Goal: Task Accomplishment & Management: Manage account settings

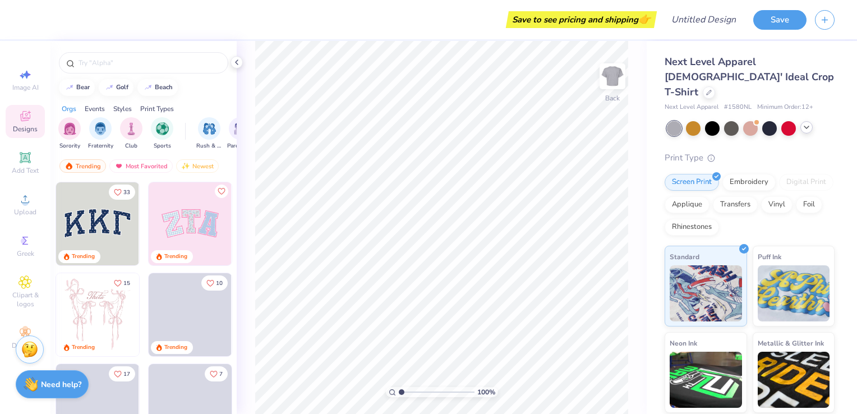
click at [806, 126] on polyline at bounding box center [806, 127] width 4 height 2
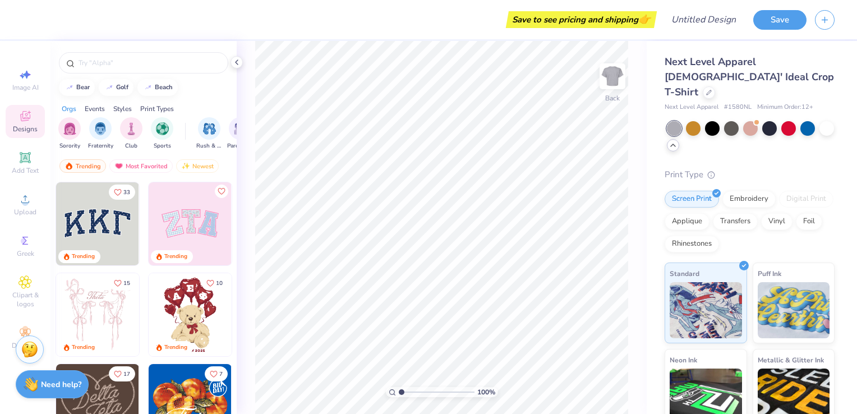
click at [675, 144] on polyline at bounding box center [673, 145] width 4 height 2
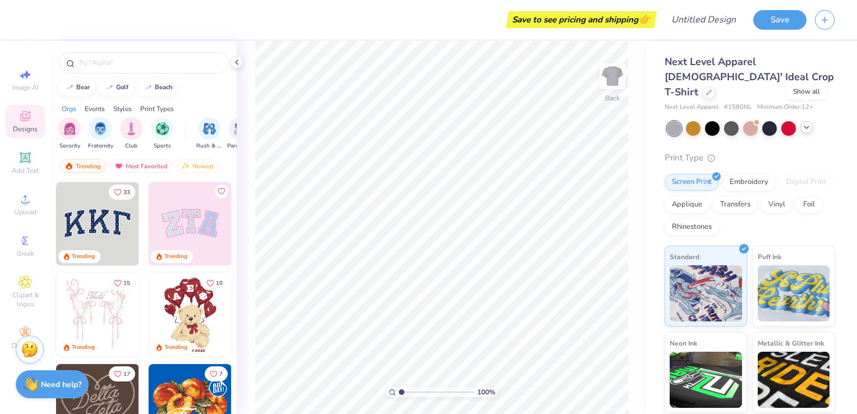
click at [806, 123] on icon at bounding box center [806, 127] width 9 height 9
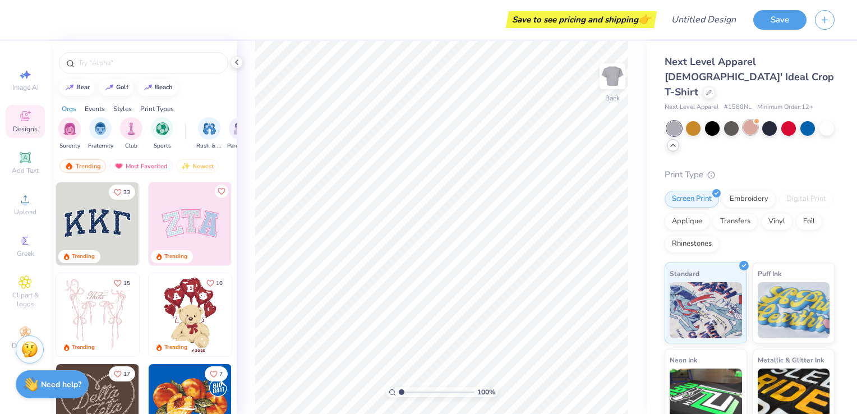
click at [745, 120] on div at bounding box center [750, 127] width 15 height 15
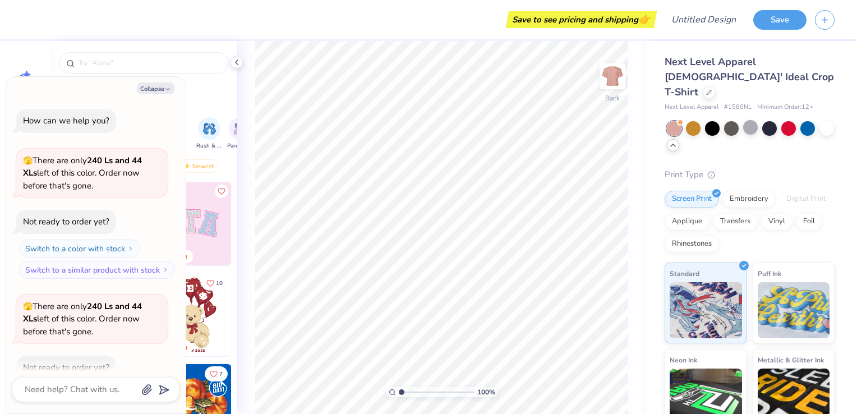
scroll to position [61, 0]
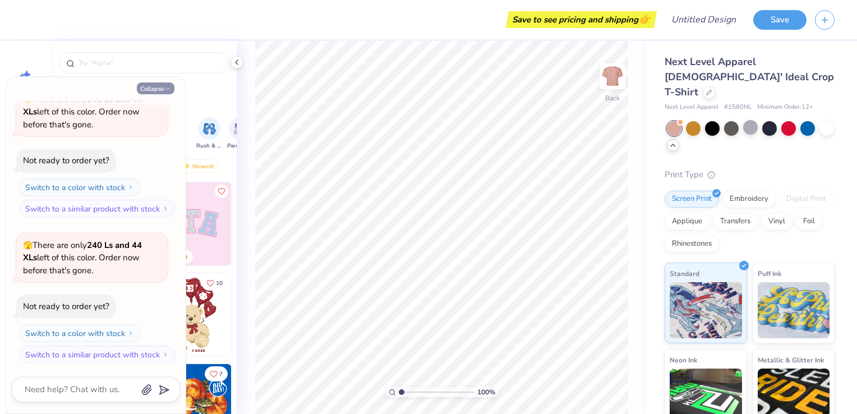
click at [167, 86] on icon "button" at bounding box center [167, 89] width 7 height 7
type textarea "x"
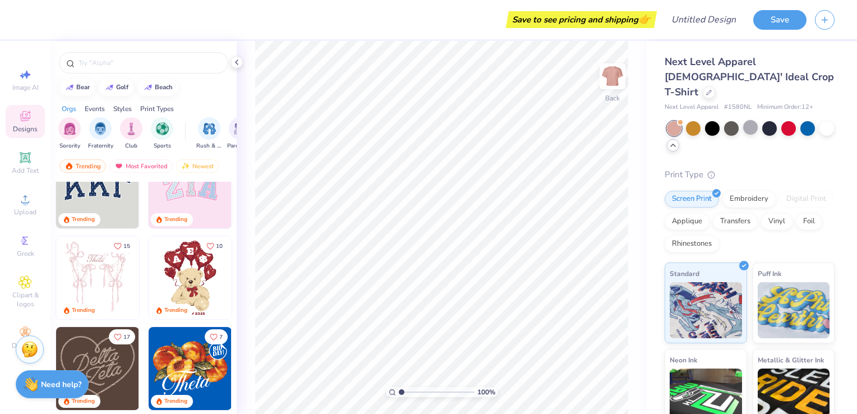
scroll to position [38, 0]
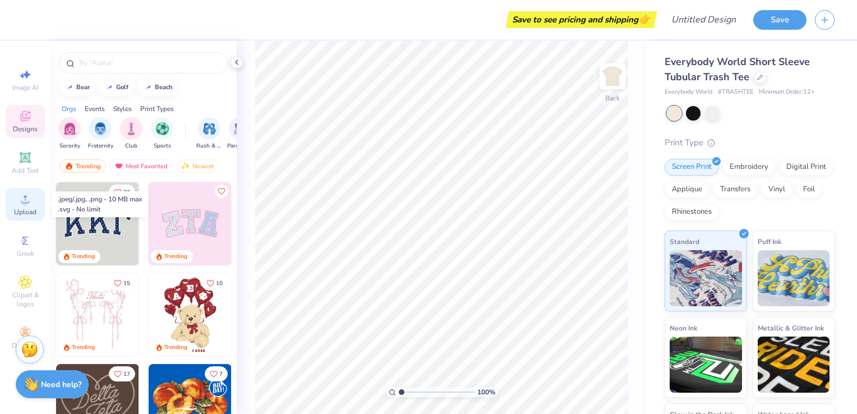
click at [33, 201] on div "Upload" at bounding box center [25, 204] width 39 height 33
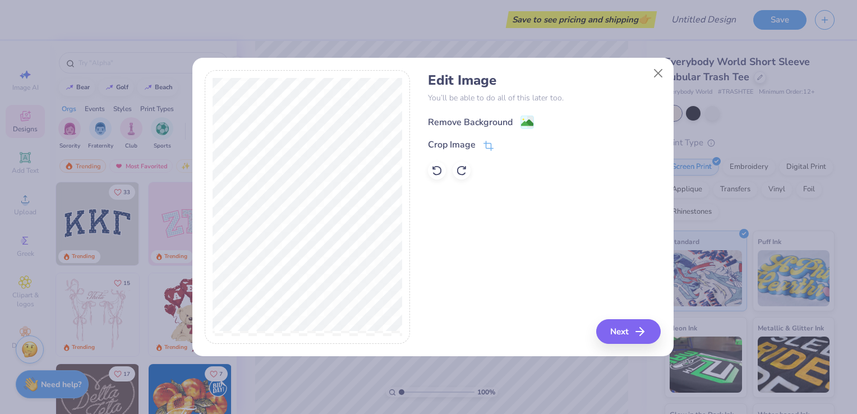
click at [518, 120] on div "Remove Background" at bounding box center [481, 122] width 106 height 14
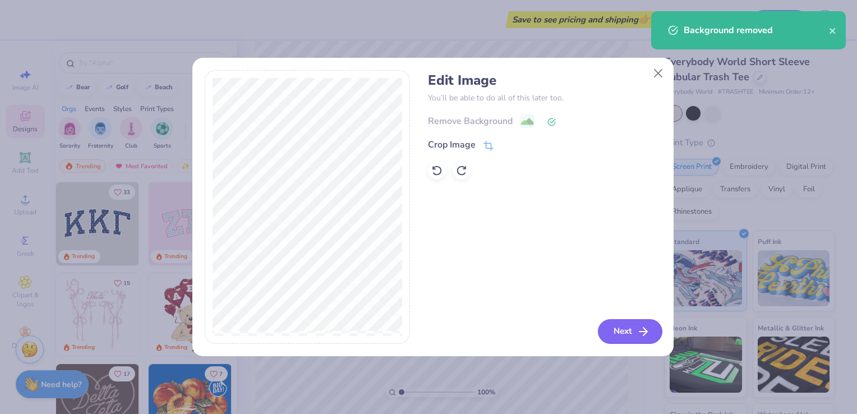
click at [646, 326] on icon "button" at bounding box center [643, 331] width 13 height 13
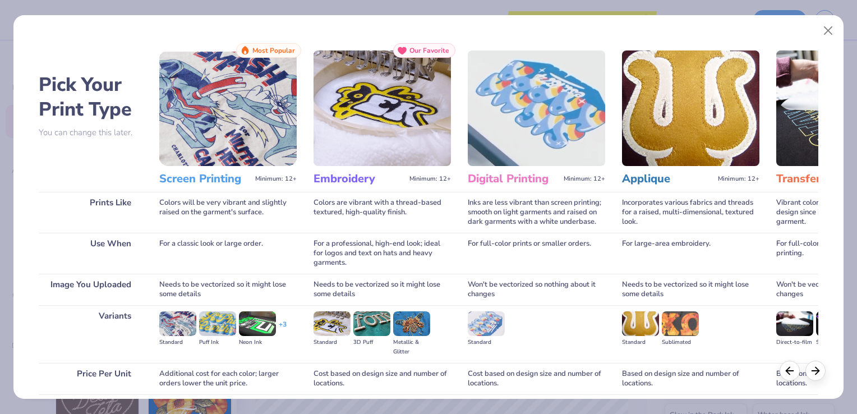
click at [533, 144] on img at bounding box center [536, 108] width 137 height 116
click at [498, 177] on h3 "Digital Printing" at bounding box center [513, 179] width 91 height 15
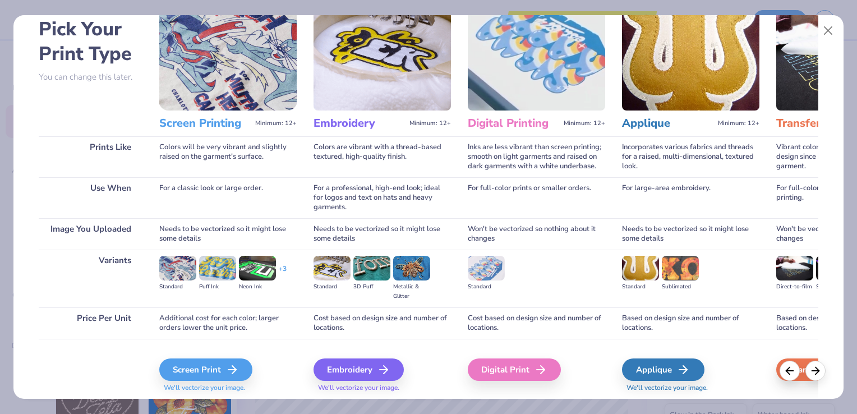
scroll to position [58, 0]
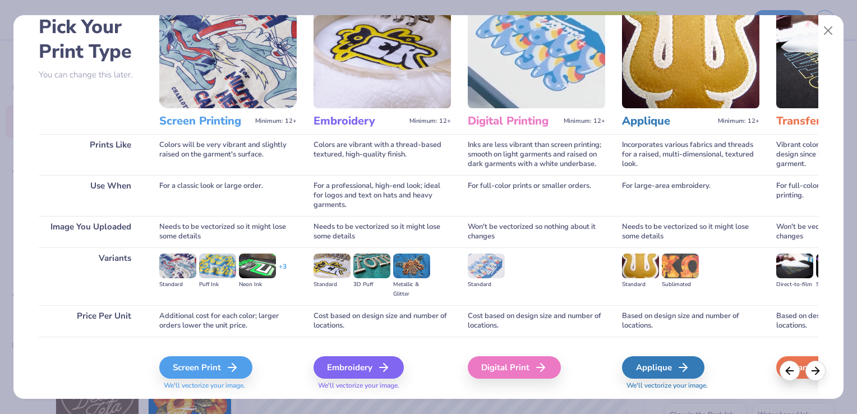
click at [483, 264] on img at bounding box center [486, 265] width 37 height 25
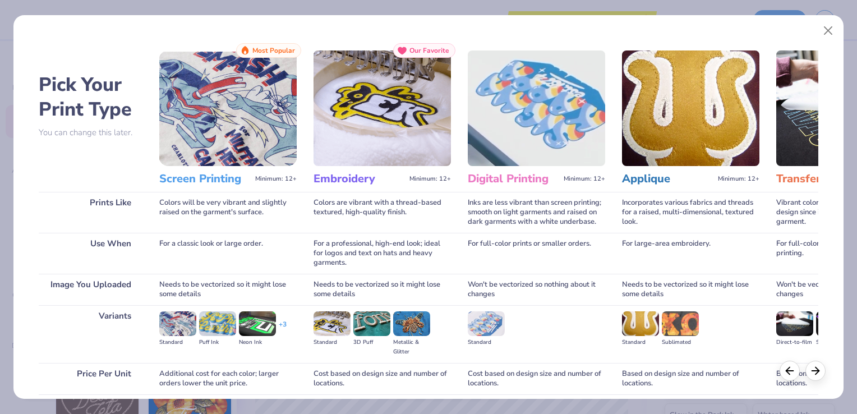
click at [491, 130] on img at bounding box center [536, 108] width 137 height 116
click at [265, 325] on img at bounding box center [257, 323] width 37 height 25
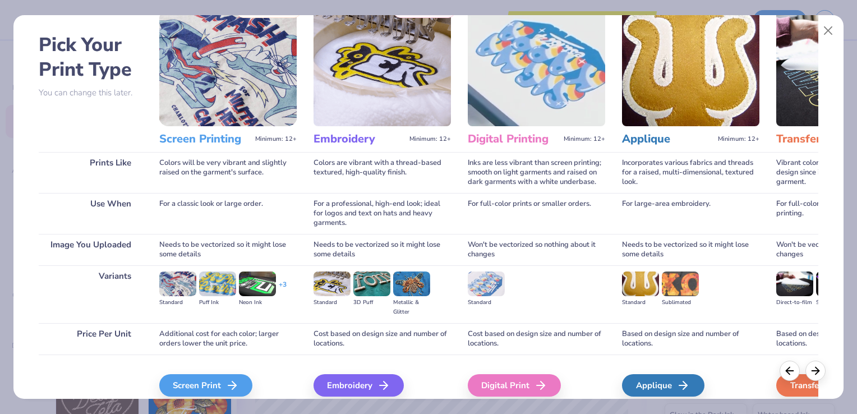
scroll to position [89, 0]
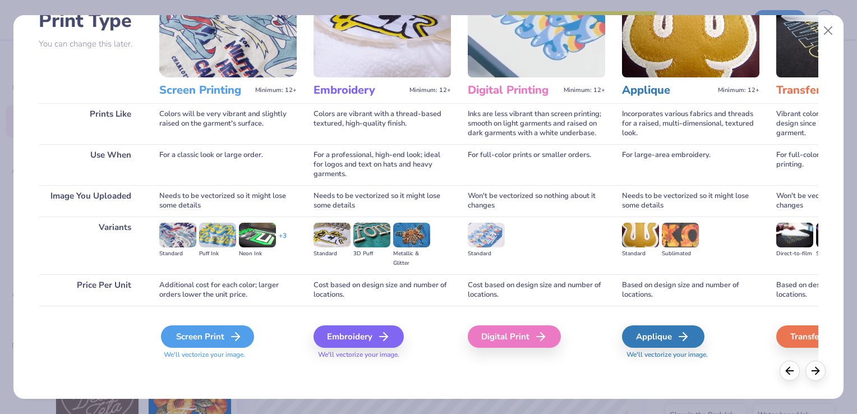
click at [213, 335] on div "Screen Print" at bounding box center [207, 336] width 93 height 22
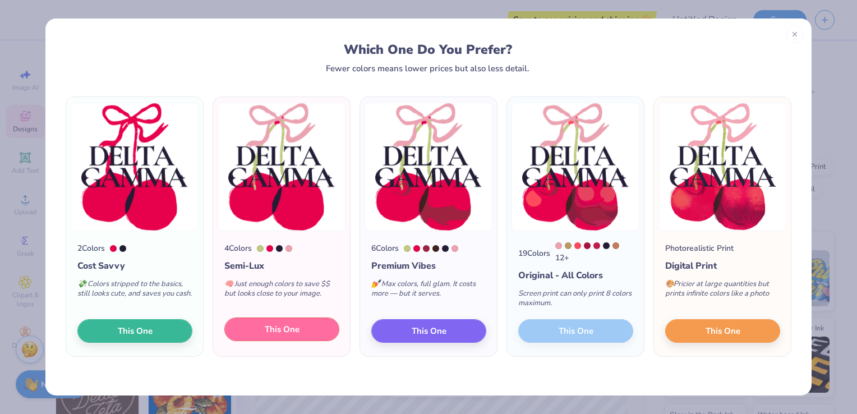
click at [312, 335] on button "This One" at bounding box center [281, 329] width 115 height 24
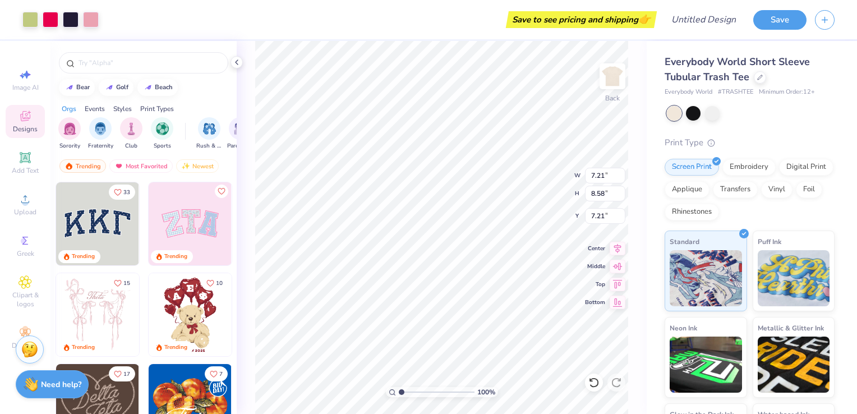
type input "4.70"
click at [706, 113] on div at bounding box center [712, 112] width 15 height 15
click at [693, 117] on div at bounding box center [693, 112] width 15 height 15
click at [705, 116] on div at bounding box center [712, 112] width 15 height 15
click at [709, 116] on div at bounding box center [712, 112] width 15 height 15
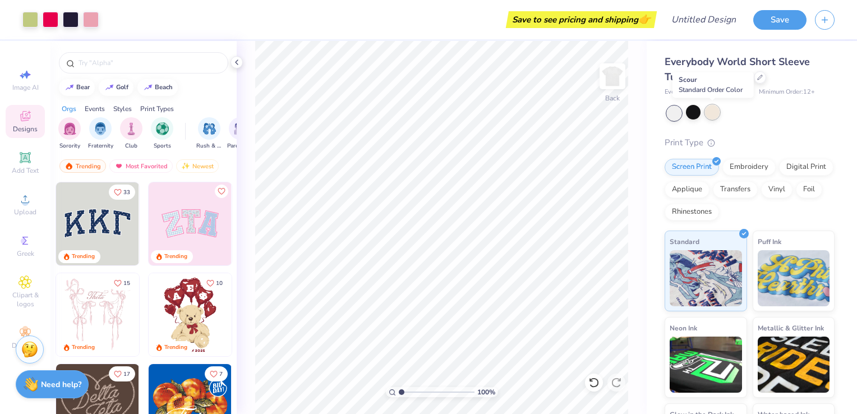
click at [712, 115] on div at bounding box center [712, 112] width 15 height 15
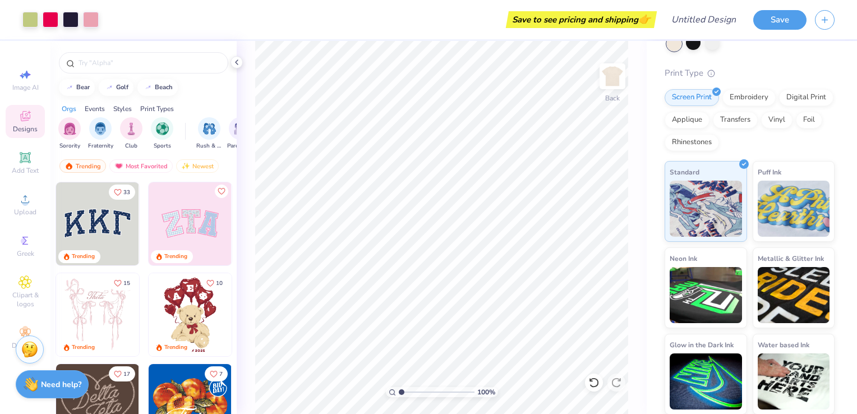
scroll to position [0, 0]
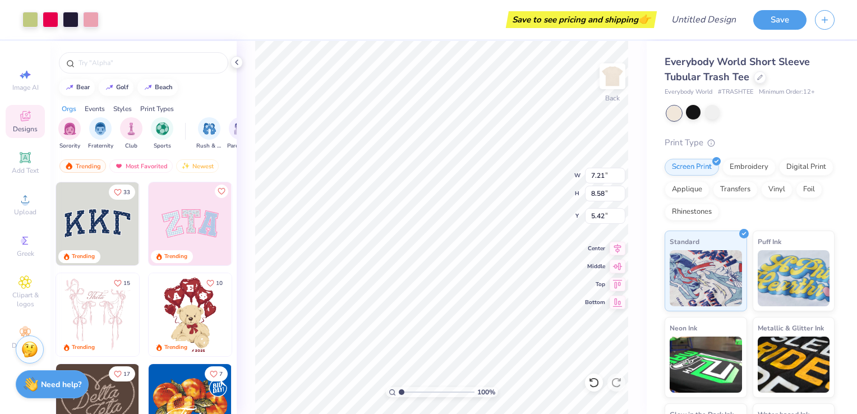
type input "5.42"
type input "4.47"
type input "7.21"
type input "1.34"
type input "8.81"
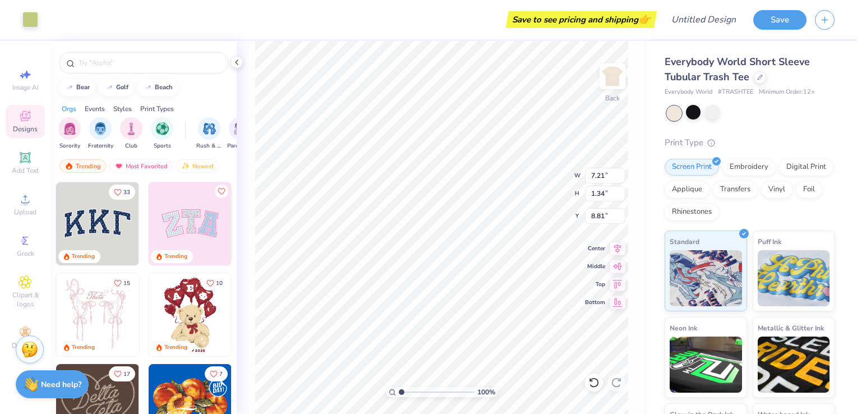
type input "0.33"
type input "2.61"
type input "5.94"
type input "3.95"
click at [596, 380] on icon at bounding box center [593, 382] width 11 height 11
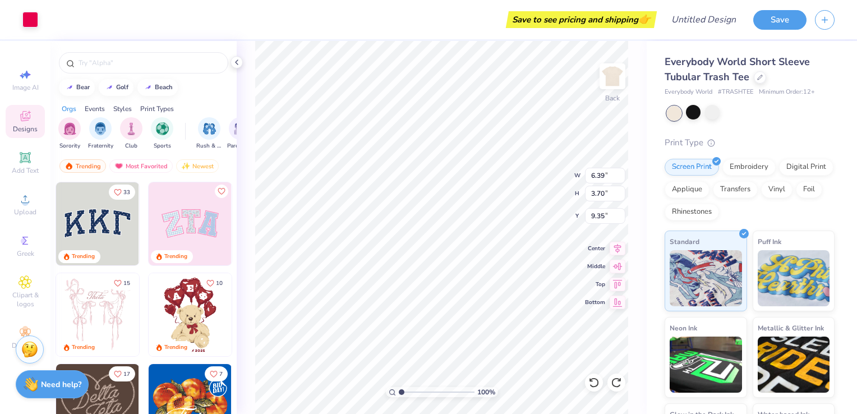
type input "9.29"
click at [594, 379] on icon at bounding box center [593, 382] width 11 height 11
click at [598, 386] on icon at bounding box center [593, 382] width 11 height 11
type input "5.30"
type input "8.14"
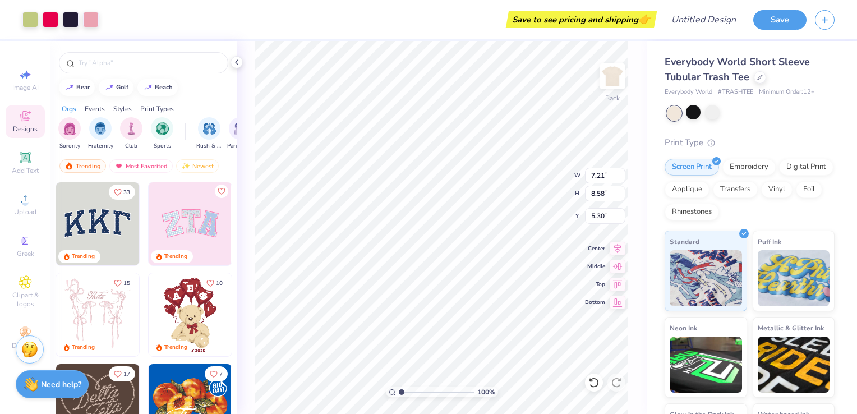
type input "9.69"
type input "4.19"
type input "4.91"
type input "2.08"
type input "2.48"
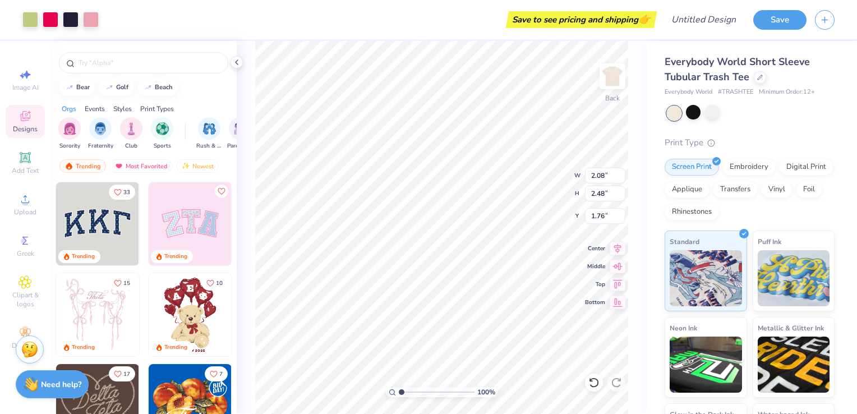
type input "3.00"
type input "2.58"
type input "3.07"
click at [617, 75] on img at bounding box center [612, 76] width 45 height 45
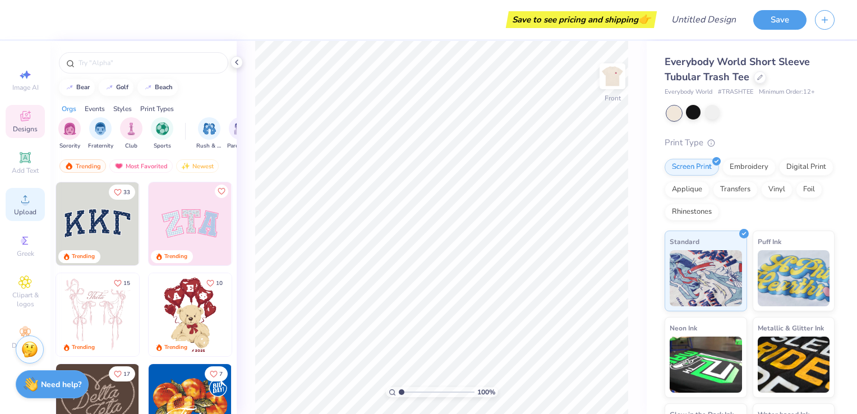
click at [31, 205] on icon at bounding box center [25, 198] width 13 height 13
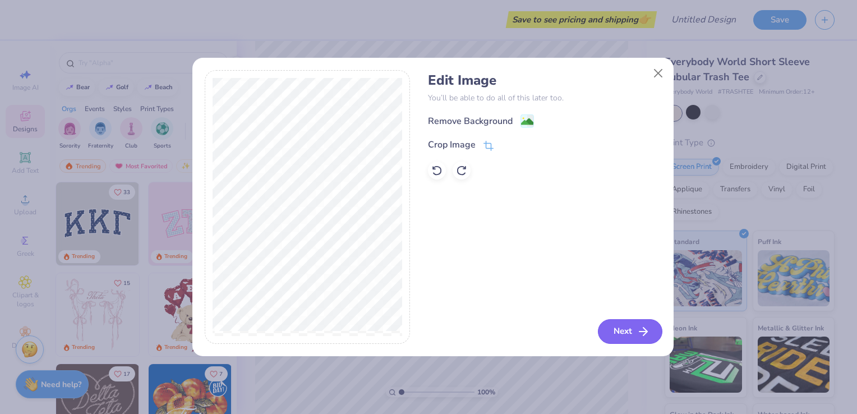
click at [615, 324] on button "Next" at bounding box center [630, 331] width 64 height 25
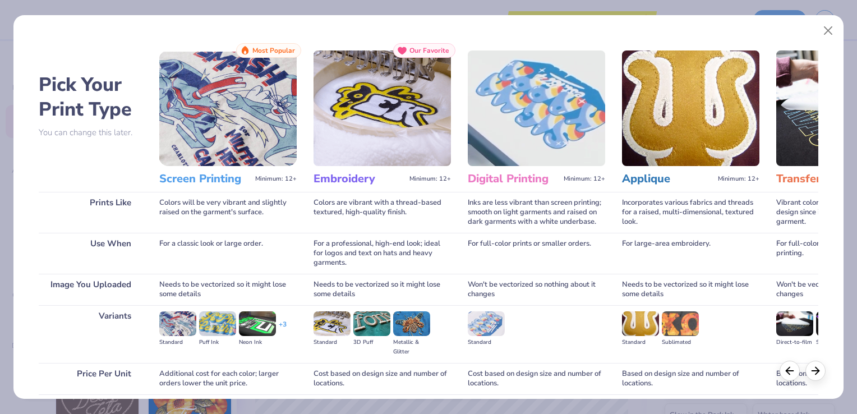
scroll to position [89, 0]
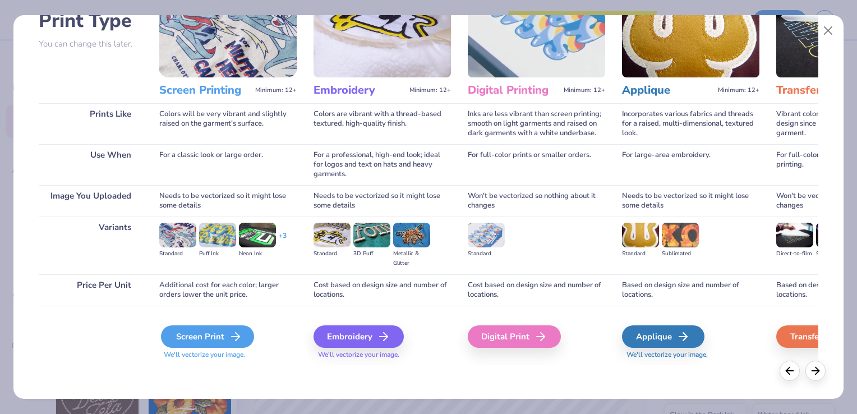
click at [208, 338] on div "Screen Print" at bounding box center [207, 336] width 93 height 22
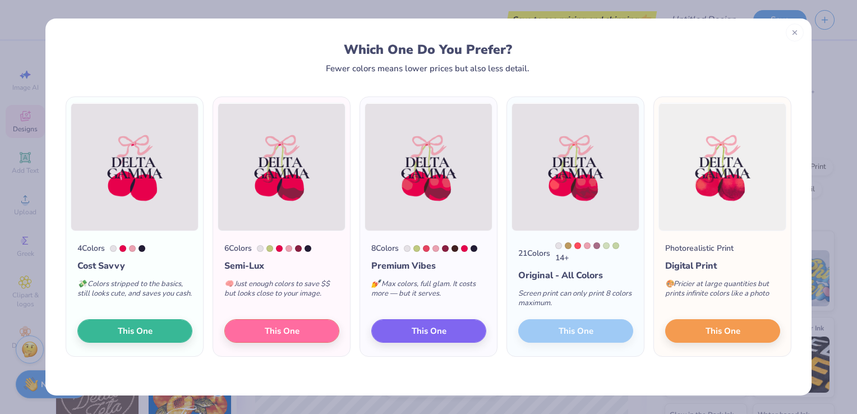
click at [793, 34] on icon at bounding box center [795, 33] width 8 height 8
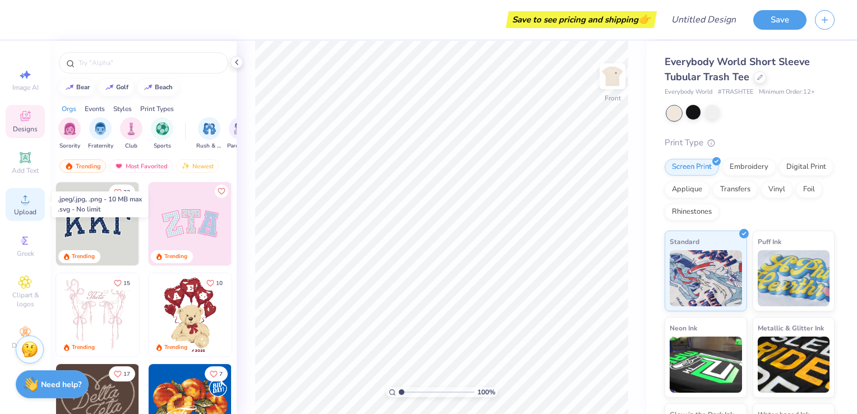
click at [22, 215] on span "Upload" at bounding box center [25, 212] width 22 height 9
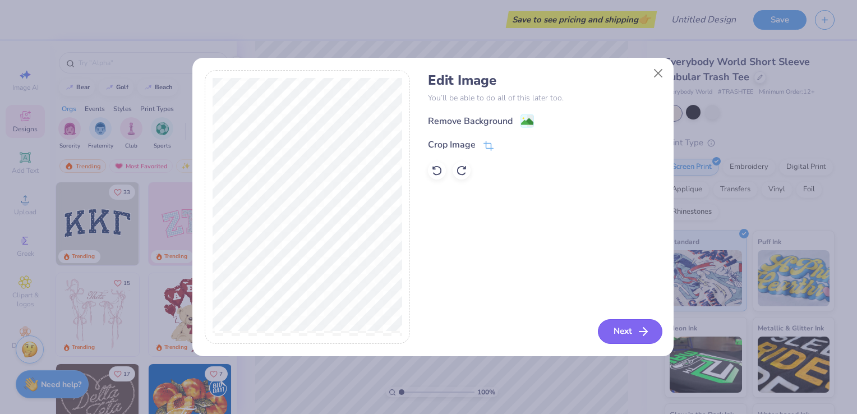
click at [623, 335] on button "Next" at bounding box center [630, 331] width 64 height 25
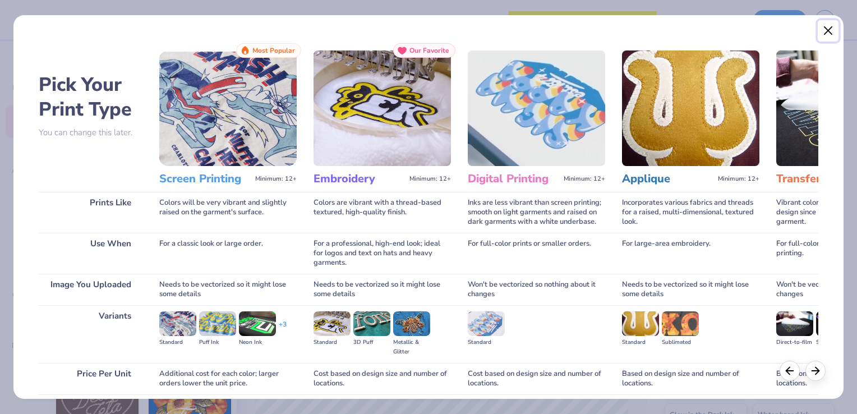
click at [824, 29] on button "Close" at bounding box center [828, 30] width 21 height 21
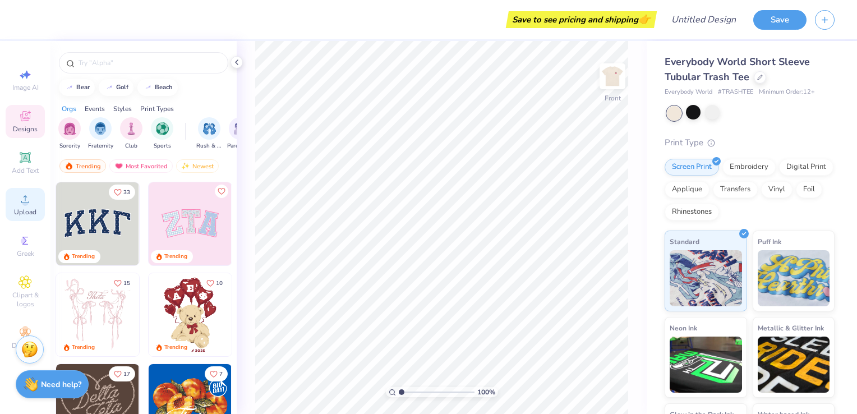
click at [13, 203] on div "Upload" at bounding box center [25, 204] width 39 height 33
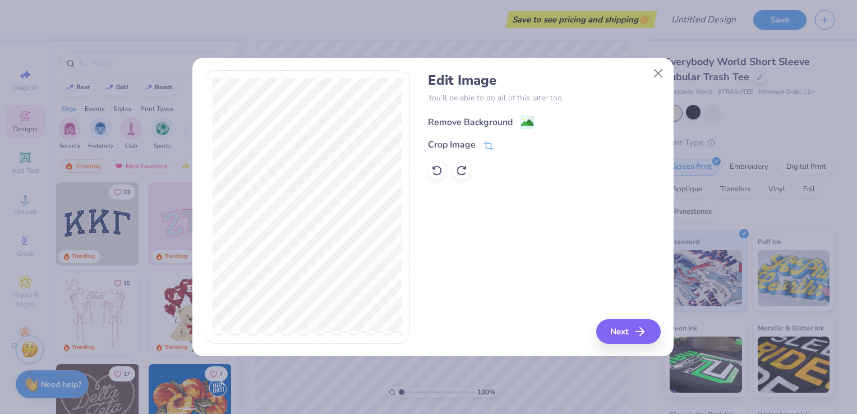
click at [520, 122] on icon at bounding box center [526, 122] width 13 height 13
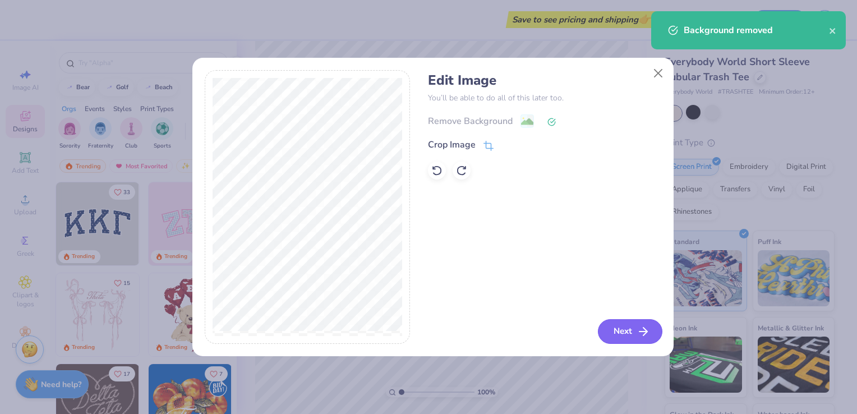
click at [628, 327] on button "Next" at bounding box center [630, 331] width 64 height 25
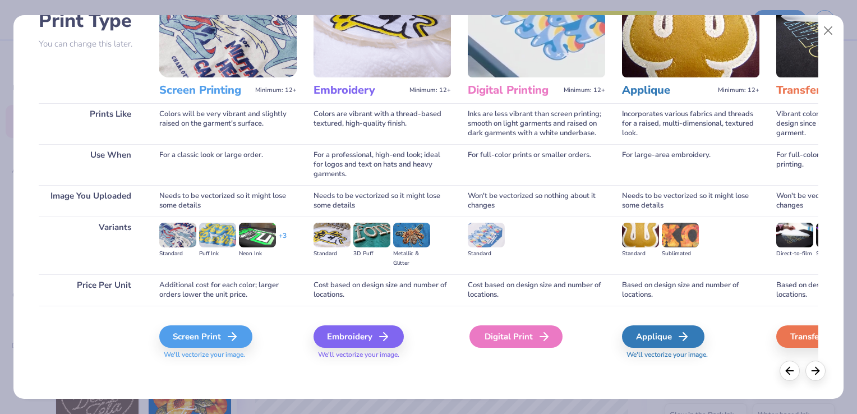
click at [514, 330] on div "Digital Print" at bounding box center [515, 336] width 93 height 22
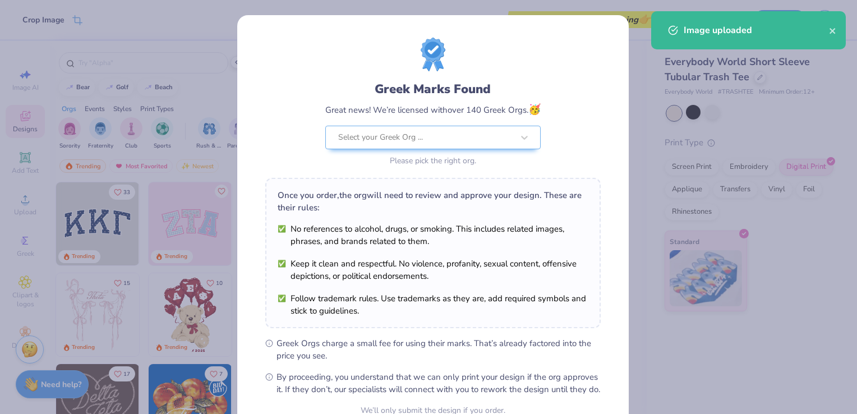
click at [463, 216] on body "Crop Image Save to see pricing and shipping 👉 Design Title Save Image AI Design…" at bounding box center [428, 207] width 857 height 414
type input "7.20"
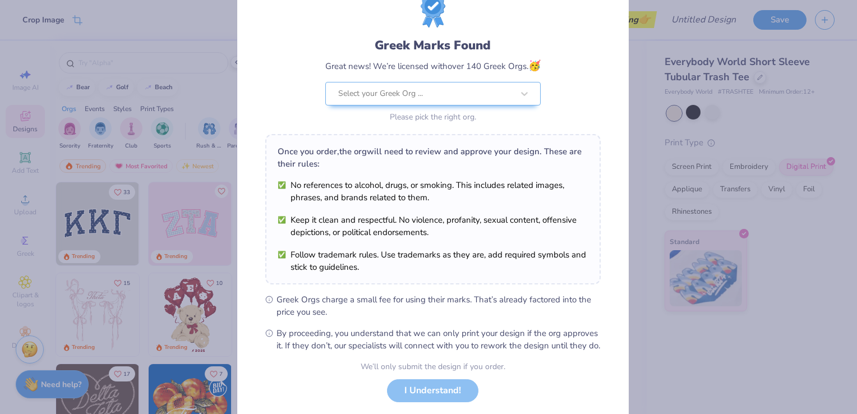
scroll to position [110, 0]
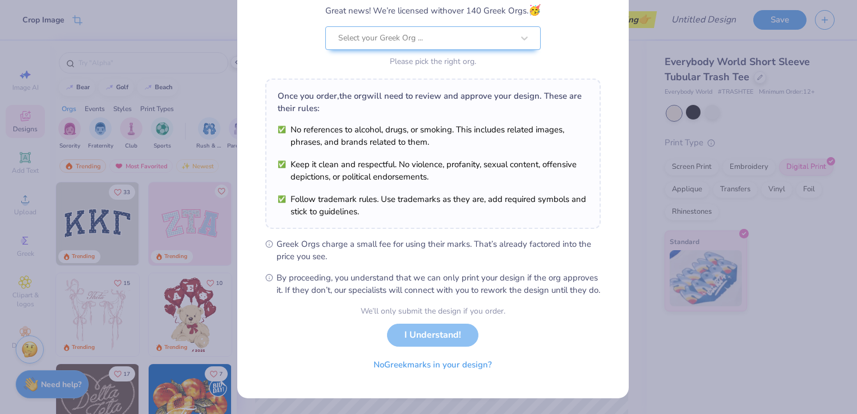
click at [414, 333] on div "We’ll only submit the design if you order. I Understand! No Greek marks in your…" at bounding box center [433, 340] width 145 height 71
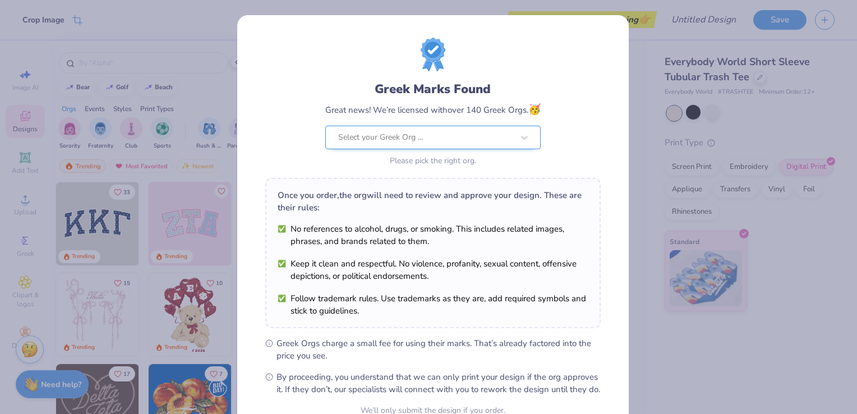
click at [471, 146] on div "Select your Greek Org ..." at bounding box center [425, 137] width 177 height 22
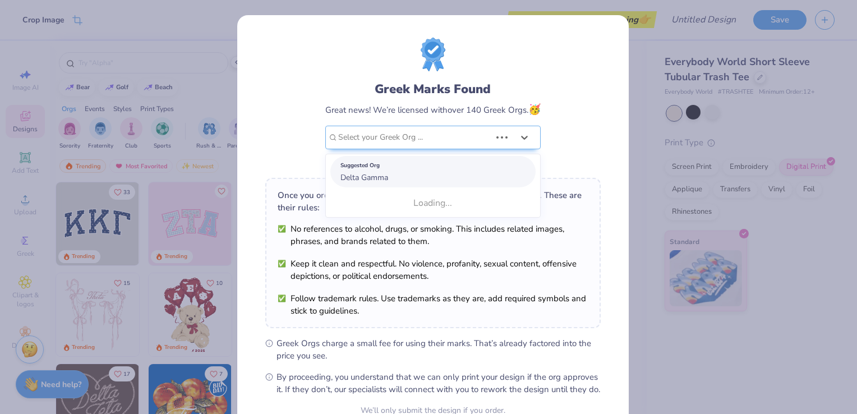
click at [437, 182] on div "Suggested Org Delta Gamma" at bounding box center [432, 171] width 205 height 31
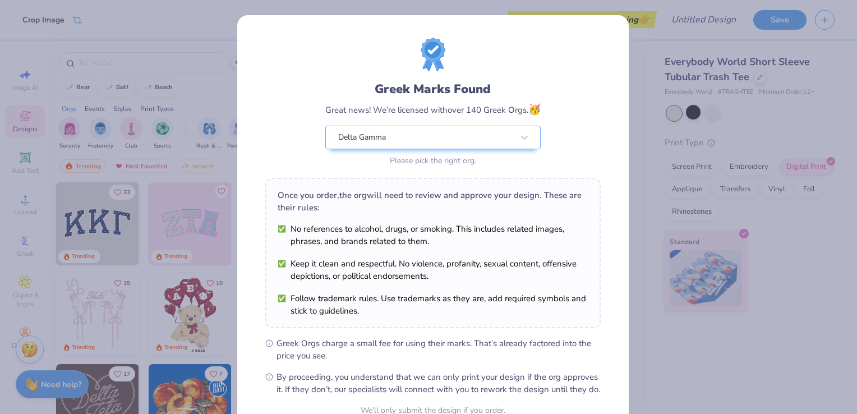
scroll to position [110, 0]
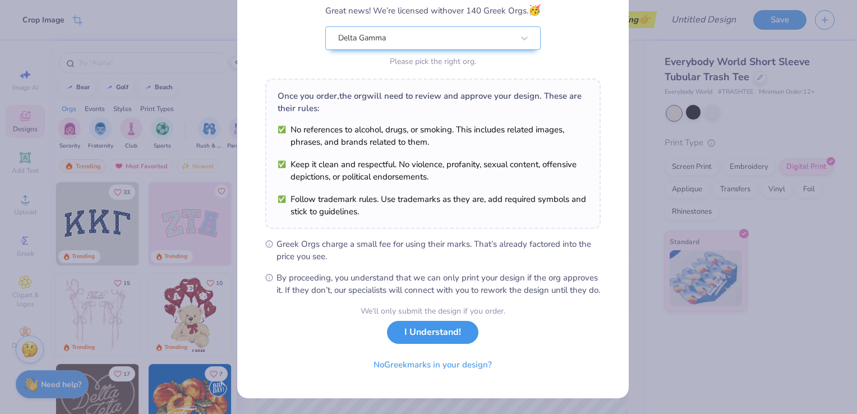
click at [433, 330] on button "I Understand!" at bounding box center [432, 332] width 91 height 23
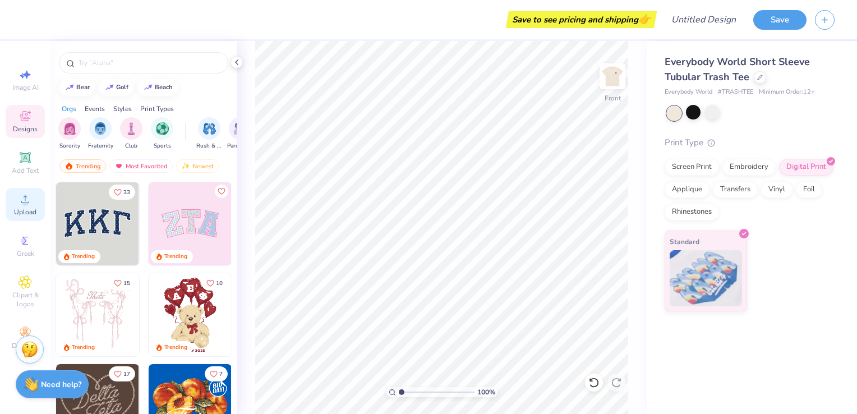
click at [23, 198] on icon at bounding box center [25, 198] width 13 height 13
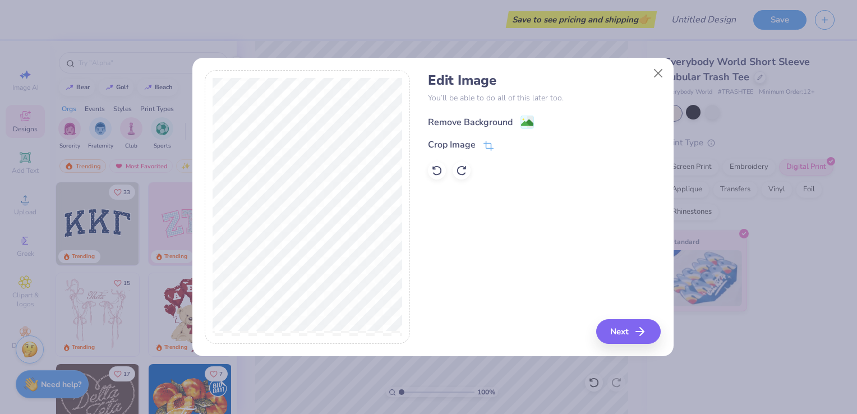
click at [513, 121] on div "Remove Background" at bounding box center [481, 122] width 106 height 14
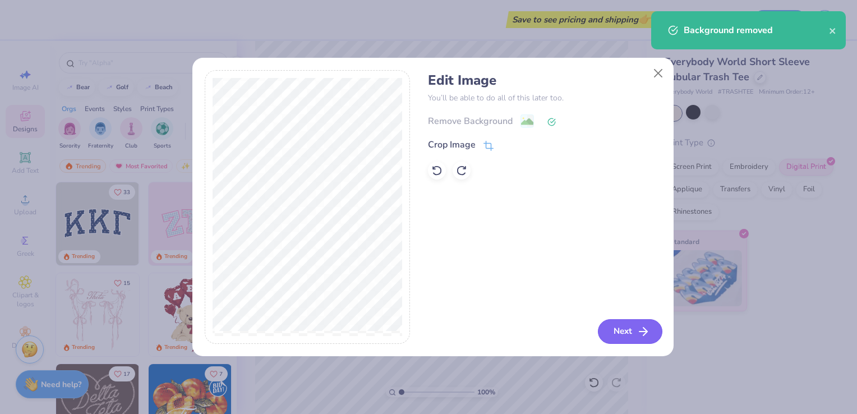
click at [612, 330] on button "Next" at bounding box center [630, 331] width 64 height 25
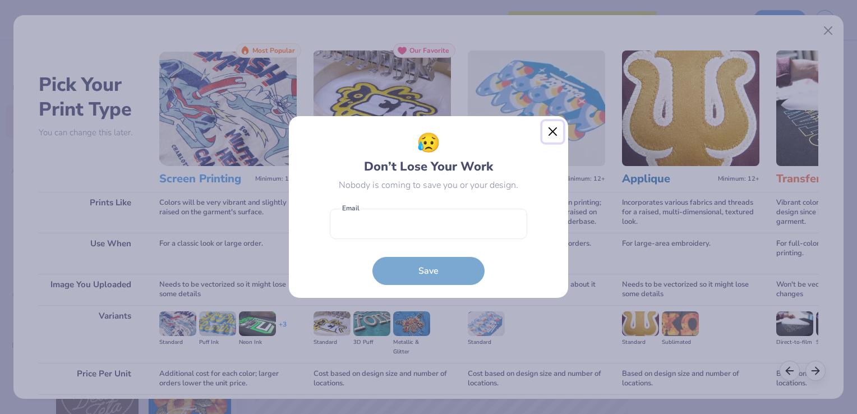
click at [548, 130] on button "Close" at bounding box center [552, 131] width 21 height 21
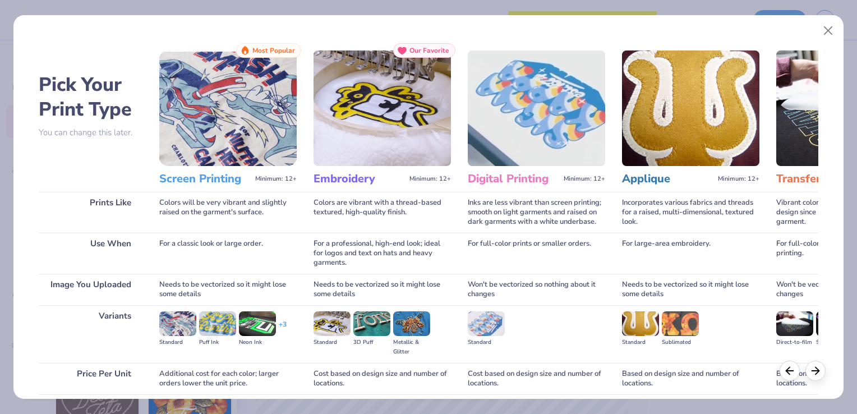
scroll to position [89, 0]
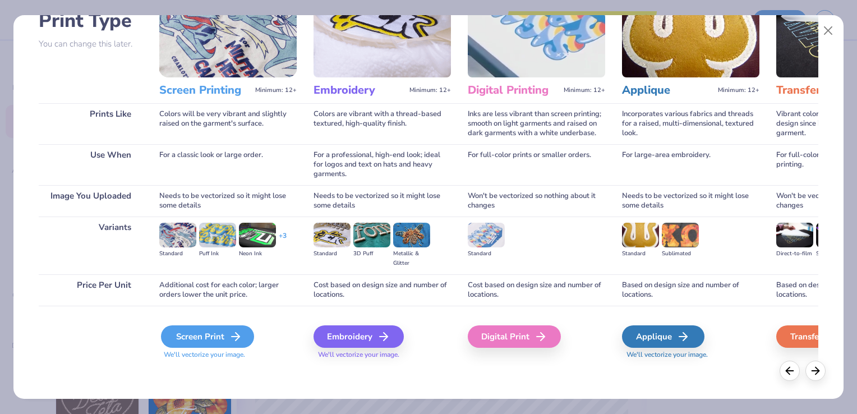
click at [199, 329] on div "Screen Print" at bounding box center [207, 336] width 93 height 22
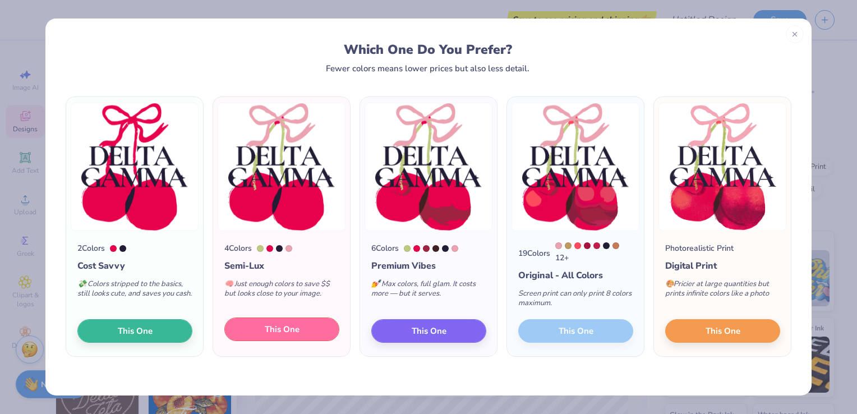
click at [280, 329] on span "This One" at bounding box center [282, 329] width 35 height 13
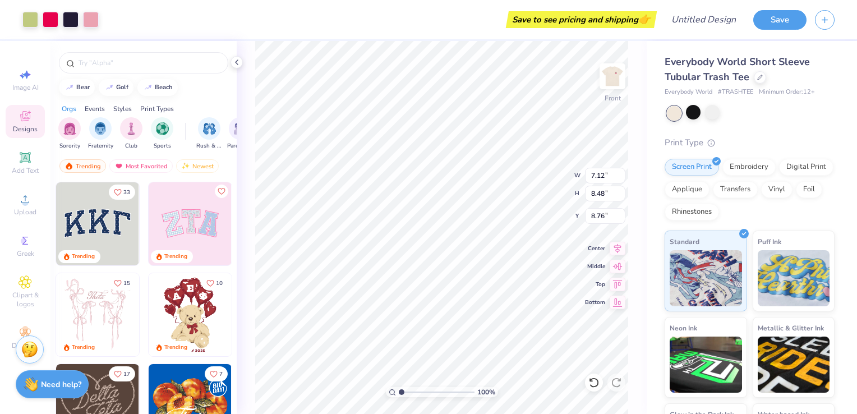
type input "11.08"
type input "13.20"
type input "6.40"
type input "12.07"
type input "14.38"
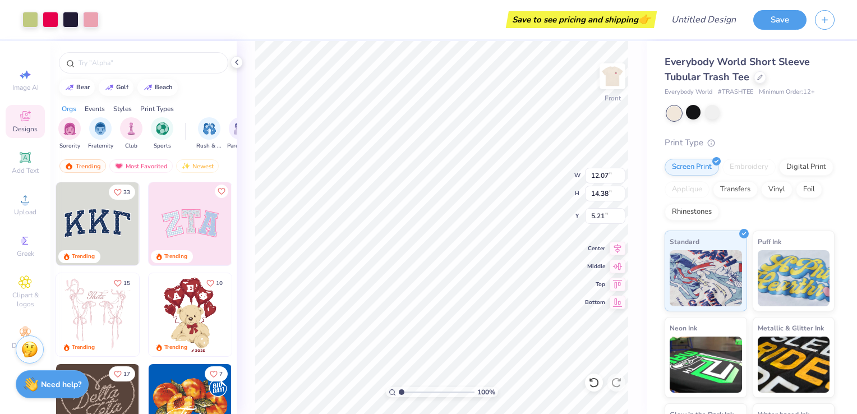
type input "5.41"
click at [607, 80] on img at bounding box center [612, 76] width 45 height 45
click at [635, 107] on div "100 % Back W 2.58 2.58 " H 3.07 3.07 " Y 3.00 3.00 " Center Middle Top Bottom" at bounding box center [442, 227] width 410 height 373
click at [617, 85] on img at bounding box center [612, 76] width 45 height 45
click at [611, 72] on img at bounding box center [612, 76] width 45 height 45
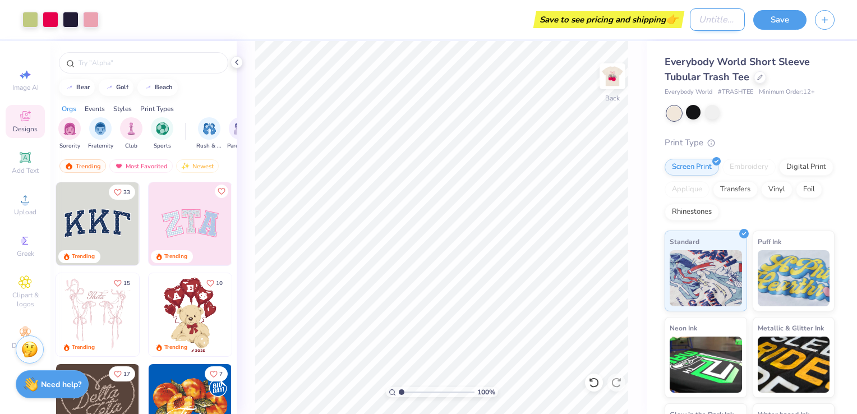
click at [704, 22] on input "Design Title" at bounding box center [717, 19] width 55 height 22
type input "DG"
click at [642, 109] on div "100 % Back" at bounding box center [442, 227] width 410 height 373
click at [782, 12] on button "Save" at bounding box center [779, 18] width 53 height 20
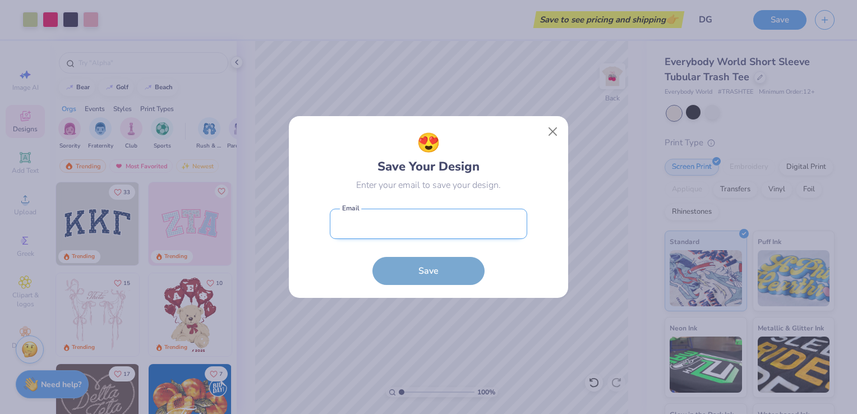
click at [406, 221] on input "email" at bounding box center [428, 224] width 197 height 31
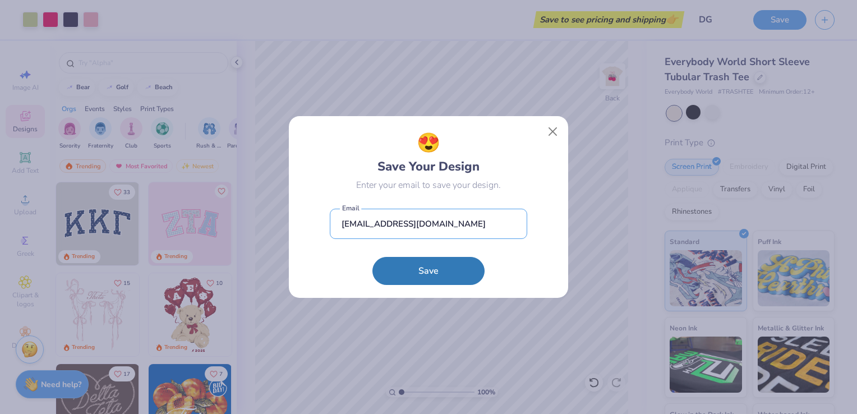
type input "jaininep@gmail.com"
click at [500, 194] on div "😍 Save Your Design Enter your email to save your design. jaininep@gmail.com Ema…" at bounding box center [428, 207] width 197 height 156
click at [431, 264] on button "Save" at bounding box center [428, 268] width 112 height 28
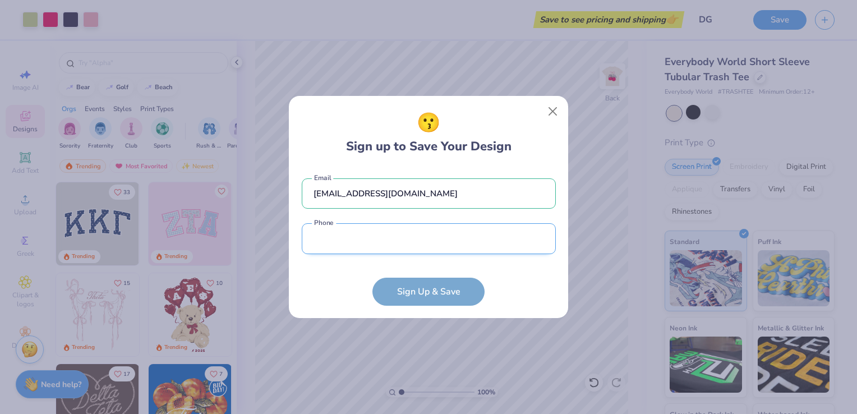
click at [410, 233] on input "tel" at bounding box center [429, 238] width 254 height 31
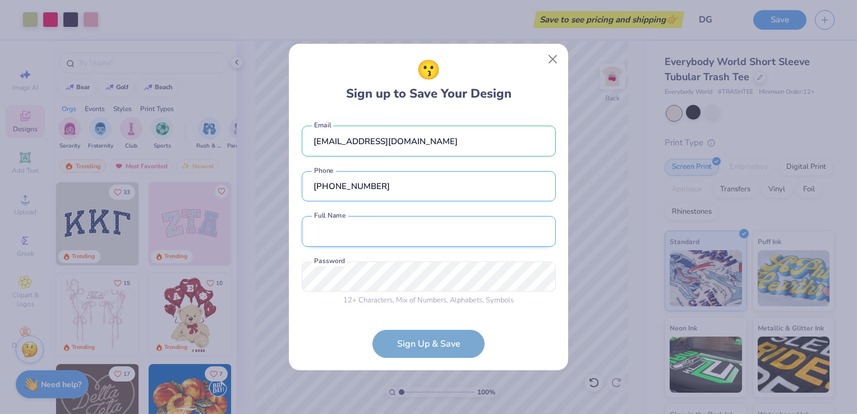
type input "(781) 901-1868"
click at [397, 237] on input "text" at bounding box center [429, 231] width 254 height 31
type input "Jainine Pierre"
click at [461, 200] on input "(781) 901-1868" at bounding box center [429, 186] width 254 height 31
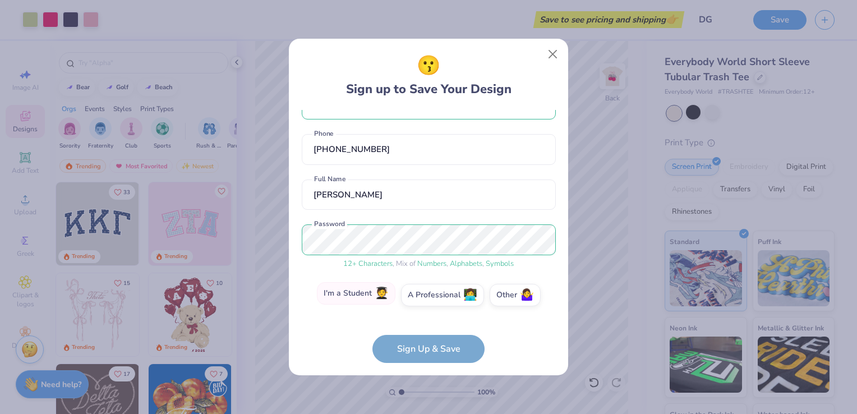
click at [366, 299] on label "I'm a Student 🧑‍🎓" at bounding box center [356, 293] width 79 height 22
click at [425, 326] on input "I'm a Student 🧑‍🎓" at bounding box center [428, 329] width 7 height 7
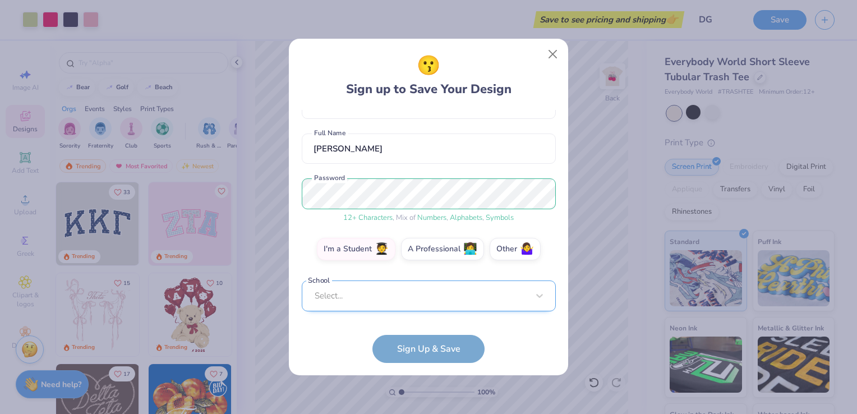
click at [377, 306] on div "Select..." at bounding box center [429, 295] width 254 height 31
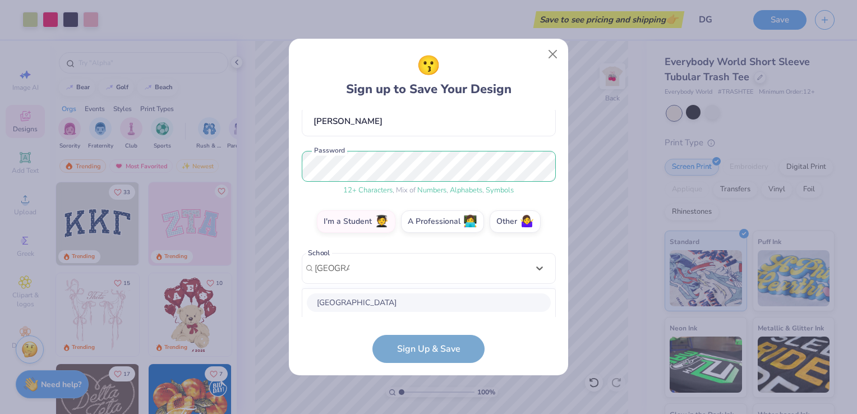
scroll to position [246, 0]
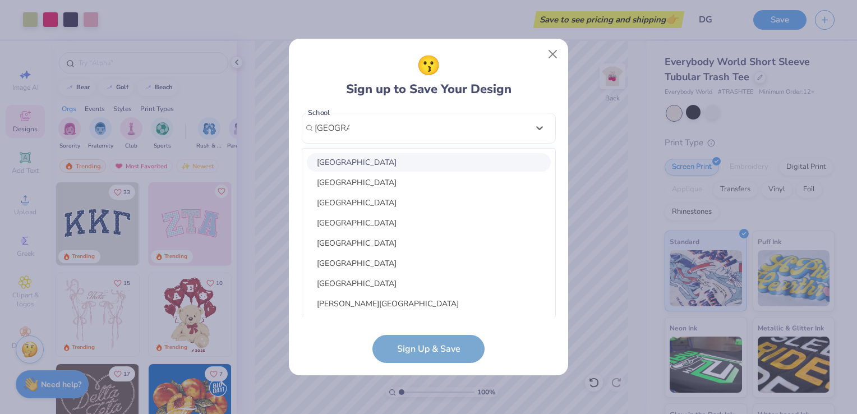
click at [381, 166] on div "Syracuse University" at bounding box center [429, 162] width 244 height 19
type input "syracuse"
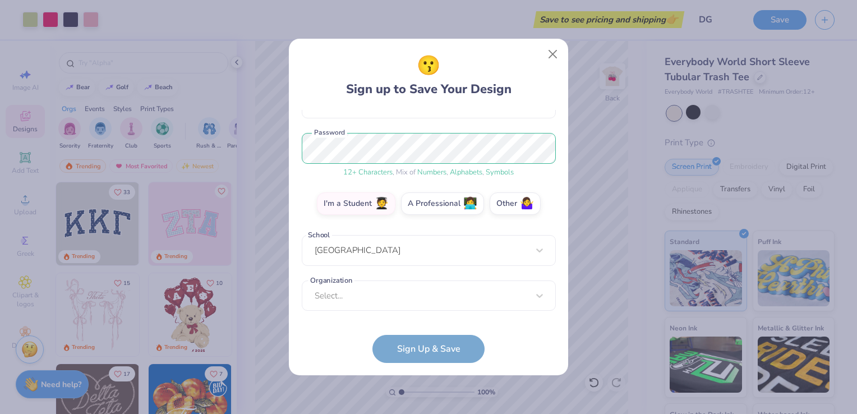
scroll to position [123, 0]
click at [369, 291] on div "Select..." at bounding box center [429, 296] width 254 height 31
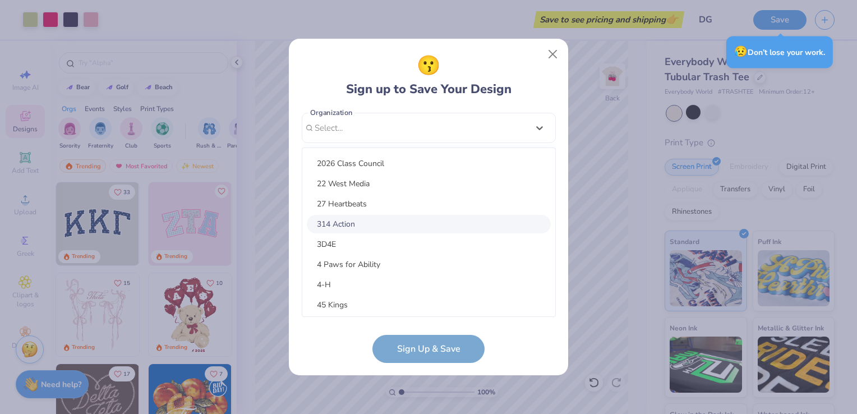
scroll to position [0, 0]
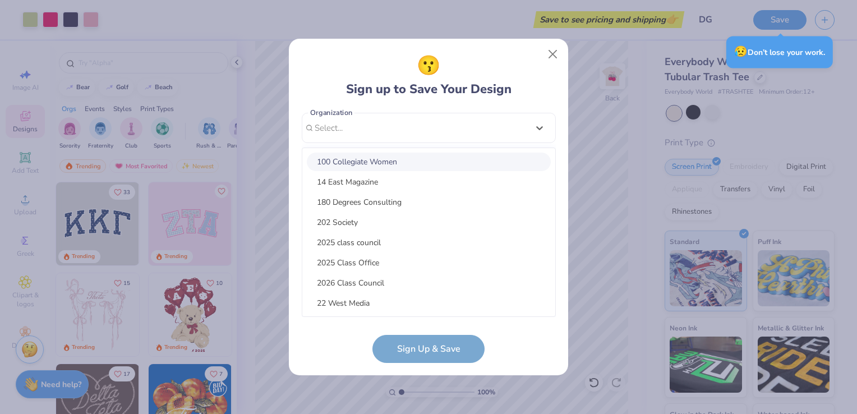
click at [468, 102] on div "😗 Sign up to Save Your Design jaininep@gmail.com Email (781) 901-1868 Phone Jai…" at bounding box center [429, 207] width 254 height 311
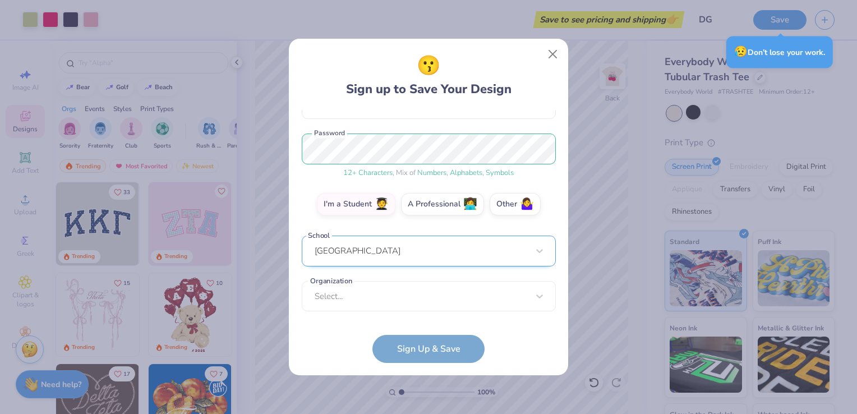
click at [469, 248] on div "Syracuse University" at bounding box center [429, 251] width 254 height 31
click at [502, 102] on div "😗 Sign up to Save Your Design jaininep@gmail.com Email (781) 901-1868 Phone Jai…" at bounding box center [429, 207] width 254 height 311
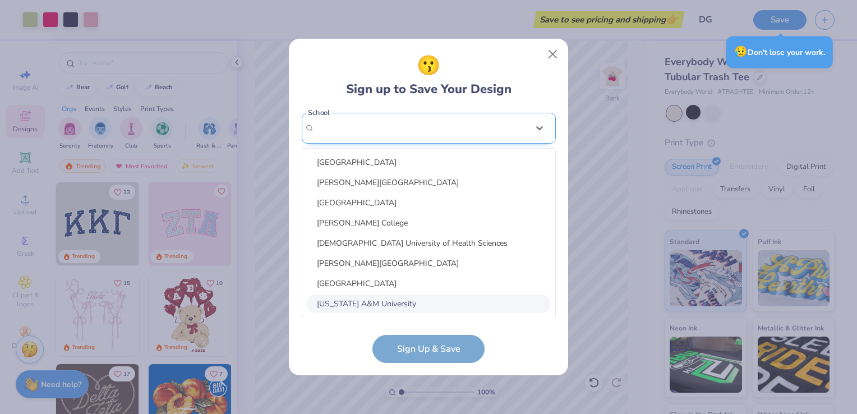
click at [387, 252] on div "option focused, 8 of 30. 30 results available. Use Up and Down to choose option…" at bounding box center [429, 215] width 254 height 205
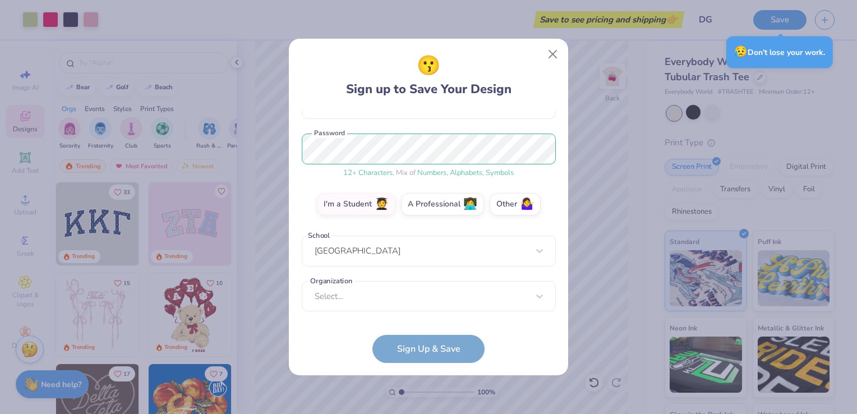
click at [499, 92] on div "😗 Sign up to Save Your Design" at bounding box center [428, 75] width 165 height 47
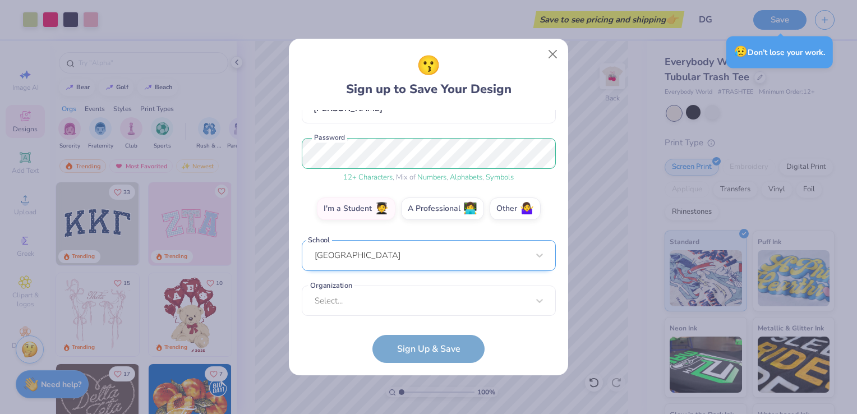
scroll to position [119, 0]
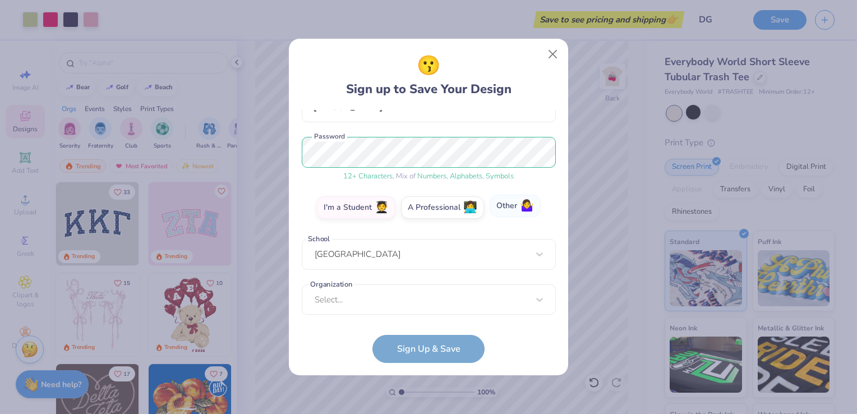
click at [493, 204] on label "Other 🤷‍♀️" at bounding box center [515, 206] width 51 height 22
click at [432, 326] on input "Other 🤷‍♀️" at bounding box center [428, 329] width 7 height 7
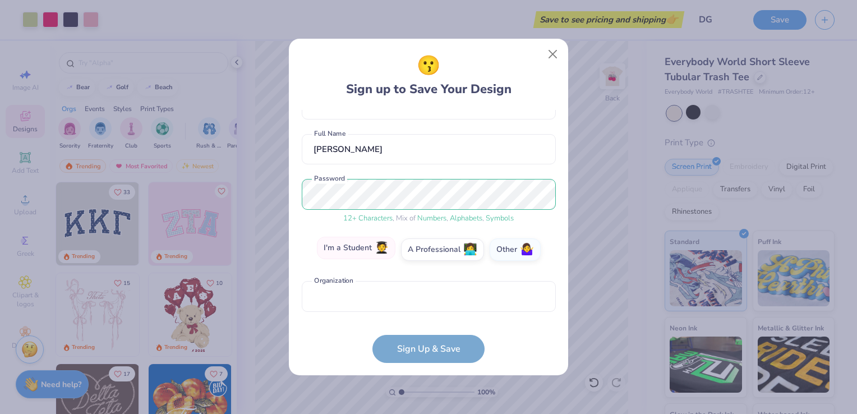
click at [358, 255] on label "I'm a Student 🧑‍🎓" at bounding box center [356, 248] width 79 height 22
click at [425, 326] on input "I'm a Student 🧑‍🎓" at bounding box center [428, 329] width 7 height 7
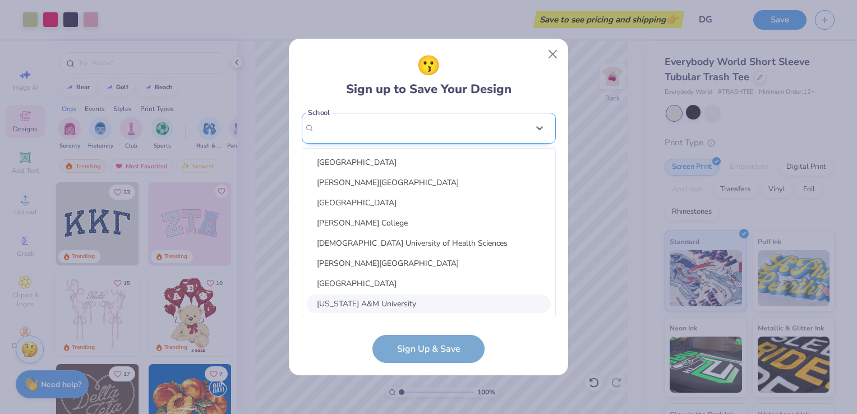
click at [384, 252] on div "option focused, 8 of 45. 45 results available. Use Up and Down to choose option…" at bounding box center [429, 215] width 254 height 205
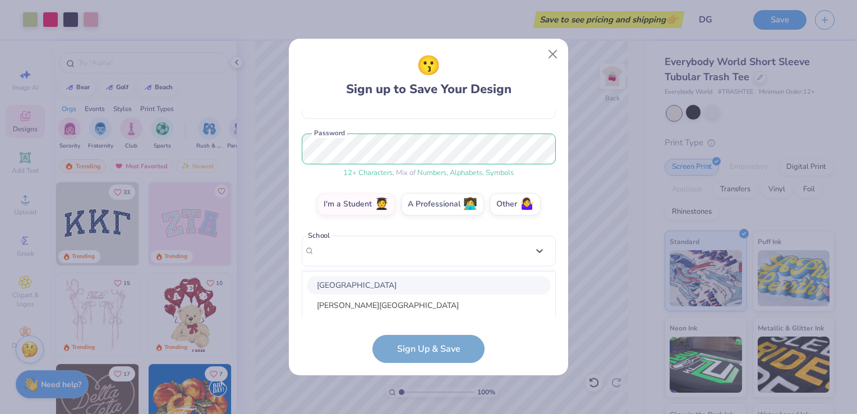
click at [444, 106] on div "😗 Sign up to Save Your Design jaininep@gmail.com Email (781) 901-1868 Phone Jai…" at bounding box center [429, 207] width 254 height 311
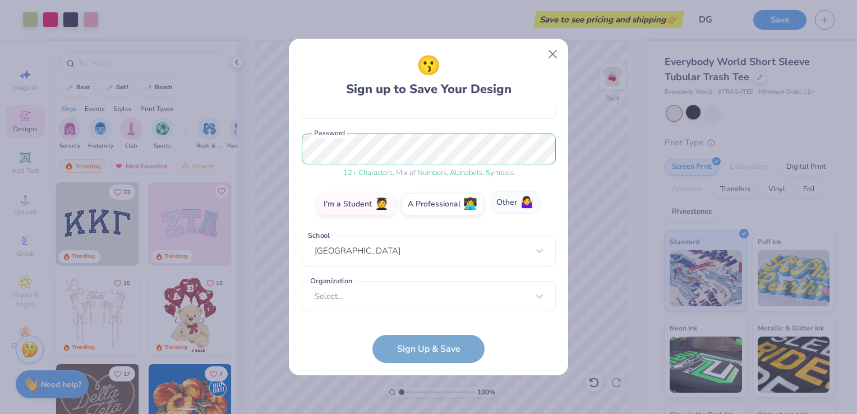
click at [500, 205] on label "Other 🤷‍♀️" at bounding box center [515, 202] width 51 height 22
click at [432, 326] on input "Other 🤷‍♀️" at bounding box center [428, 329] width 7 height 7
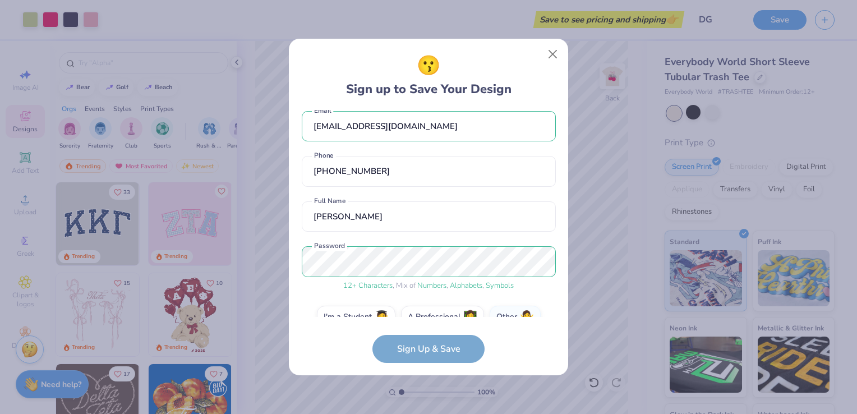
scroll to position [77, 0]
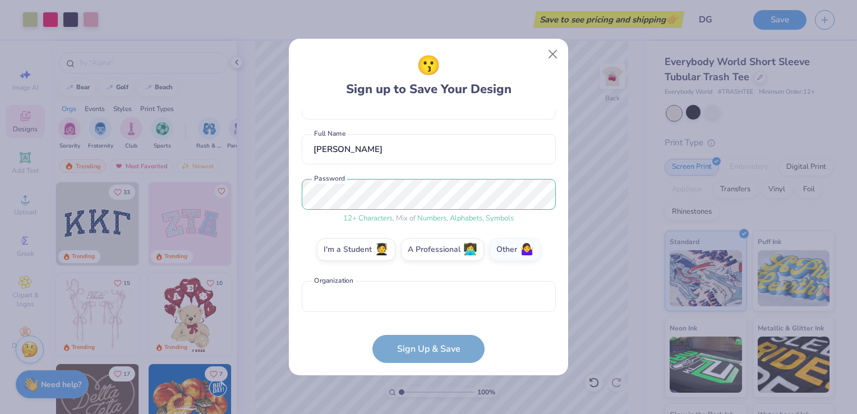
click at [409, 354] on form "jaininep@gmail.com Email (781) 901-1868 Phone Jainine Pierre Full Name 12 + Cha…" at bounding box center [429, 236] width 254 height 253
click at [404, 348] on form "jaininep@gmail.com Email (781) 901-1868 Phone Jainine Pierre Full Name 12 + Cha…" at bounding box center [429, 236] width 254 height 253
click at [370, 293] on input "text" at bounding box center [429, 296] width 254 height 31
click at [419, 251] on label "A Professional 👩‍💻" at bounding box center [442, 248] width 83 height 22
click at [425, 326] on input "A Professional 👩‍💻" at bounding box center [428, 329] width 7 height 7
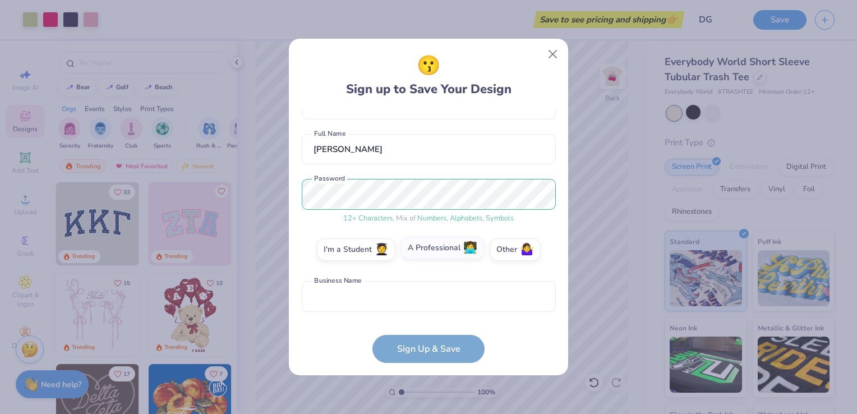
scroll to position [123, 0]
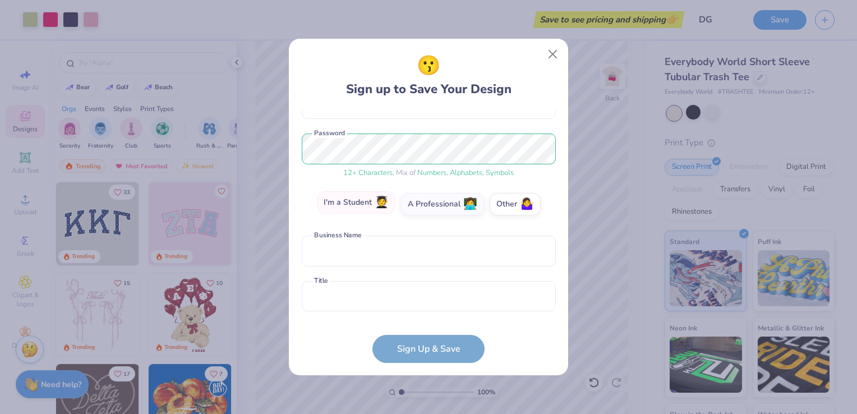
click at [346, 210] on label "I'm a Student 🧑‍🎓" at bounding box center [356, 202] width 79 height 22
click at [425, 326] on input "I'm a Student 🧑‍🎓" at bounding box center [428, 329] width 7 height 7
click at [411, 356] on form "jaininep@gmail.com Email (781) 901-1868 Phone Jainine Pierre Full Name 12 + Cha…" at bounding box center [429, 236] width 254 height 253
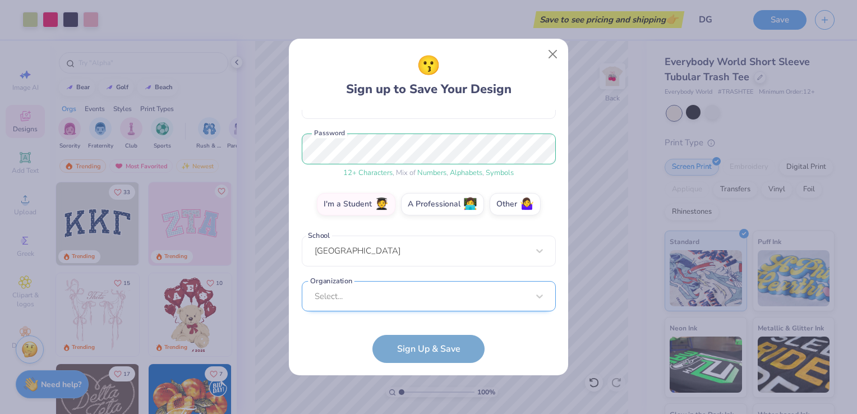
scroll to position [291, 0]
click at [377, 288] on div "Select..." at bounding box center [429, 295] width 254 height 31
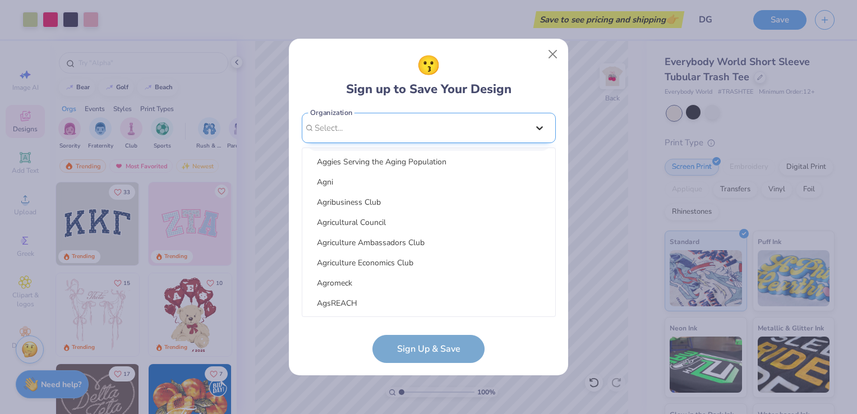
scroll to position [123, 0]
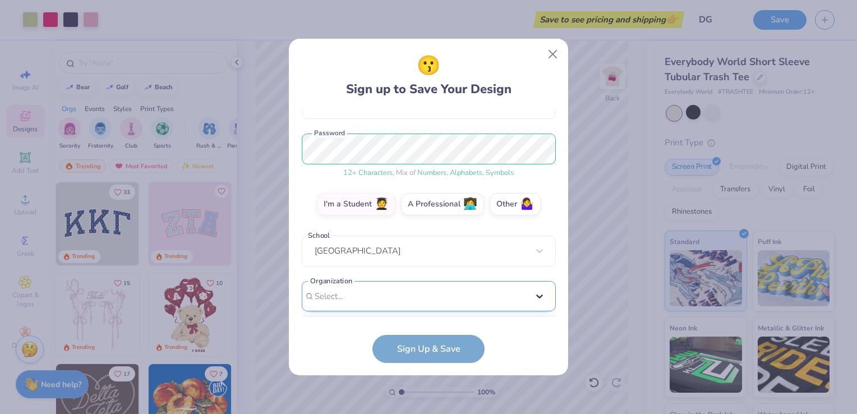
click at [547, 125] on div "jaininep@gmail.com Email (781) 901-1868 Phone Jainine Pierre Full Name 12 + Cha…" at bounding box center [429, 213] width 254 height 207
click at [386, 314] on div "jaininep@gmail.com Email (781) 901-1868 Phone Jainine Pierre Full Name 12 + Cha…" at bounding box center [429, 213] width 254 height 207
click at [381, 305] on div "Select..." at bounding box center [429, 296] width 254 height 31
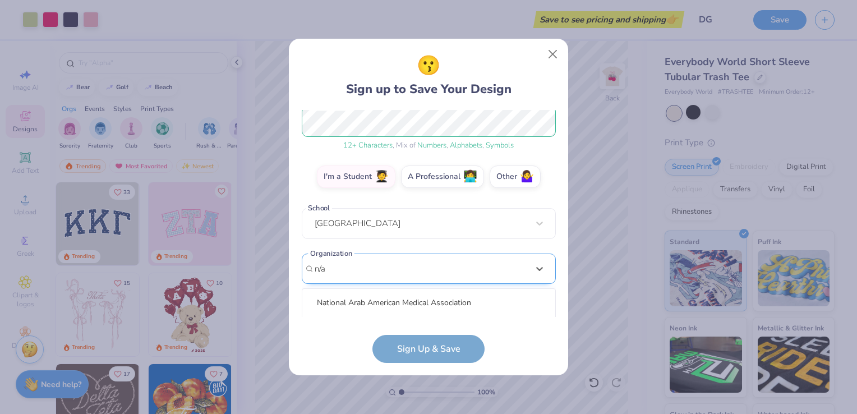
scroll to position [291, 0]
type input "none"
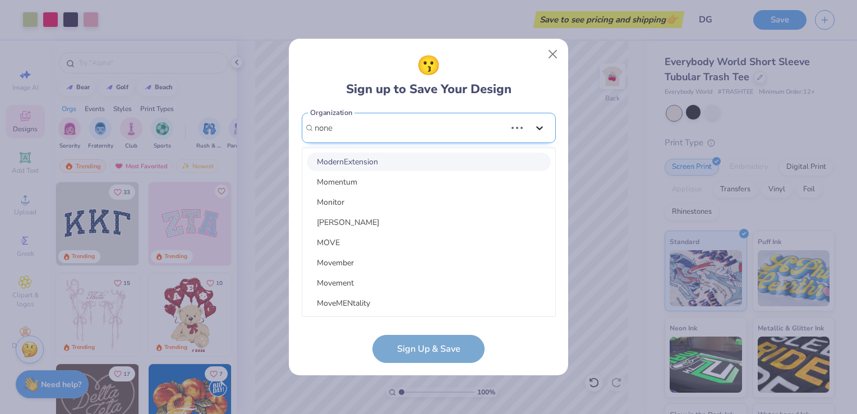
scroll to position [2584, 0]
click at [536, 125] on div "jaininep@gmail.com Email (781) 901-1868 Phone Jainine Pierre Full Name 12 + Cha…" at bounding box center [429, 213] width 254 height 207
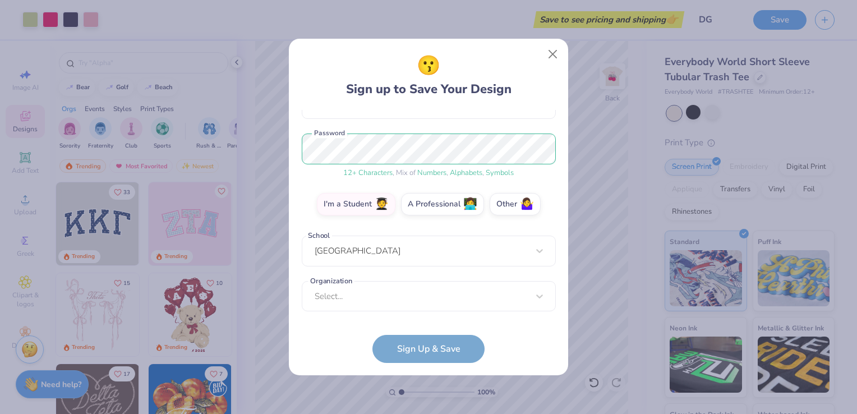
click at [457, 347] on form "jaininep@gmail.com Email (781) 901-1868 Phone Jainine Pierre Full Name 12 + Cha…" at bounding box center [429, 236] width 254 height 253
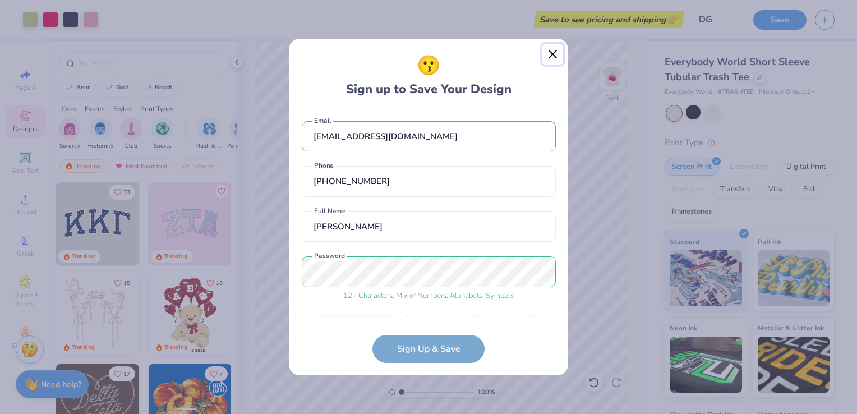
click at [551, 49] on button "Close" at bounding box center [552, 54] width 21 height 21
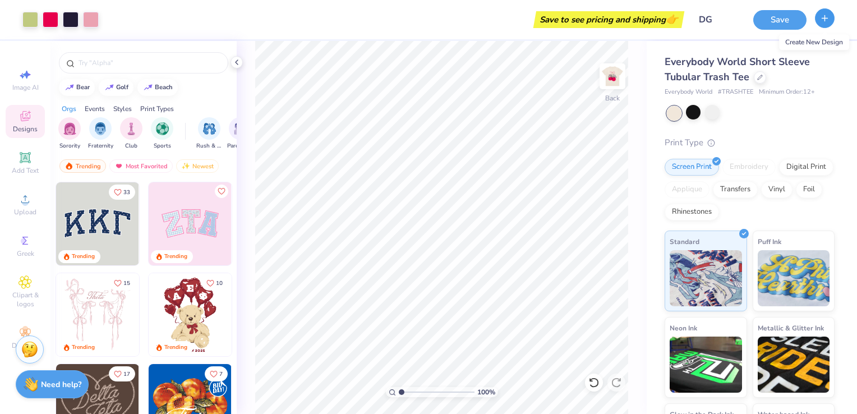
click at [828, 19] on icon "button" at bounding box center [825, 18] width 10 height 10
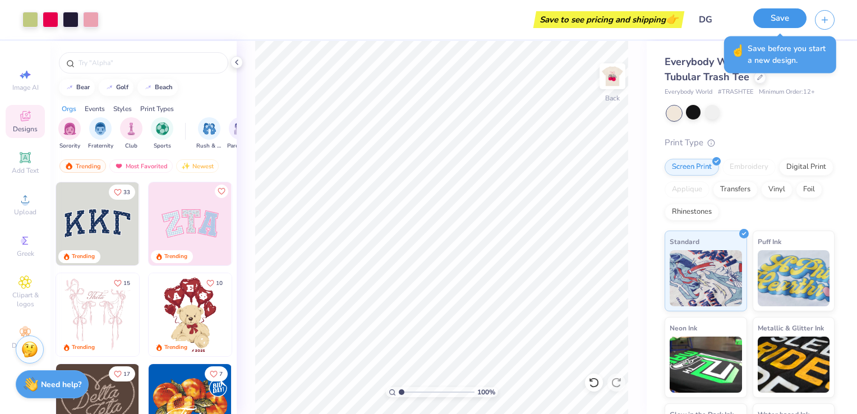
click at [787, 21] on button "Save" at bounding box center [779, 18] width 53 height 20
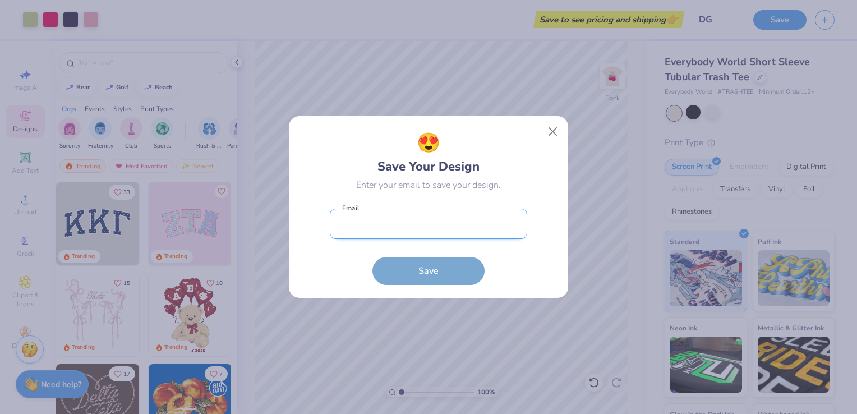
click at [441, 228] on input "email" at bounding box center [428, 224] width 197 height 31
type input "jaininep@gmail.com"
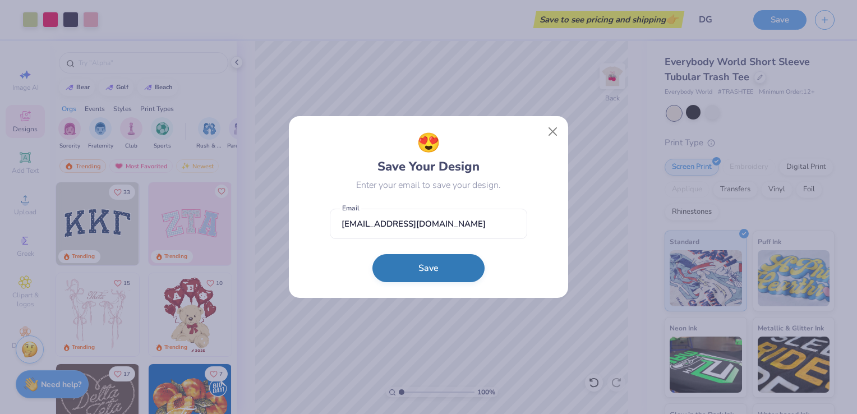
click at [417, 264] on button "Save" at bounding box center [428, 268] width 112 height 28
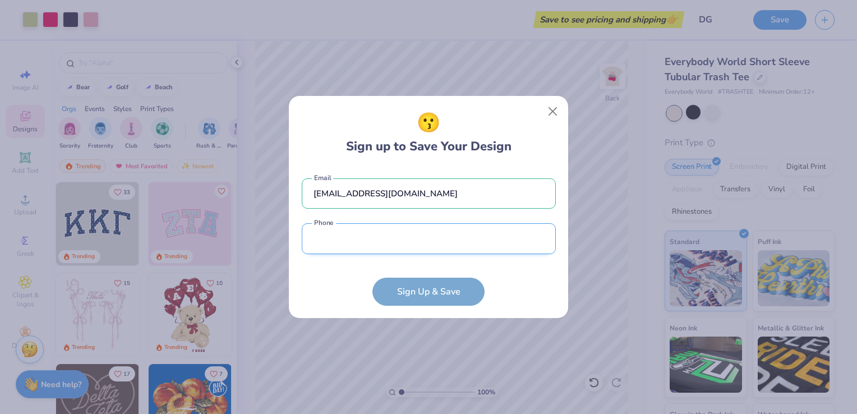
click at [399, 246] on input "tel" at bounding box center [429, 238] width 254 height 31
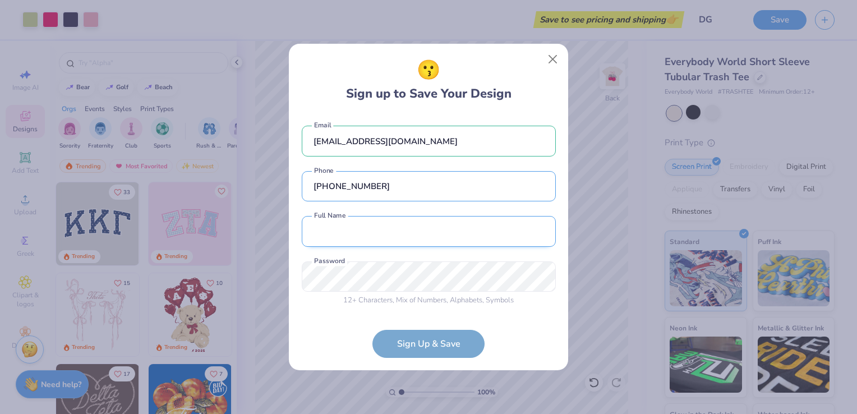
type input "(781) 901-1868"
click at [380, 238] on input "text" at bounding box center [429, 231] width 254 height 31
type input "Jainine Pierre"
click at [416, 194] on input "(781) 901-1868" at bounding box center [429, 186] width 254 height 31
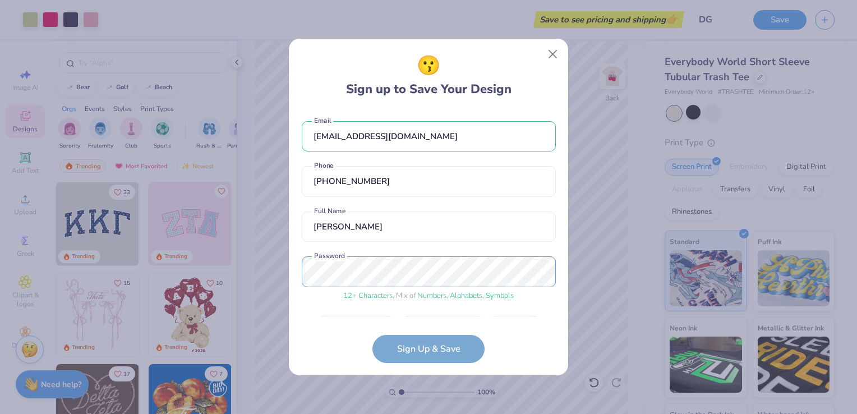
scroll to position [32, 0]
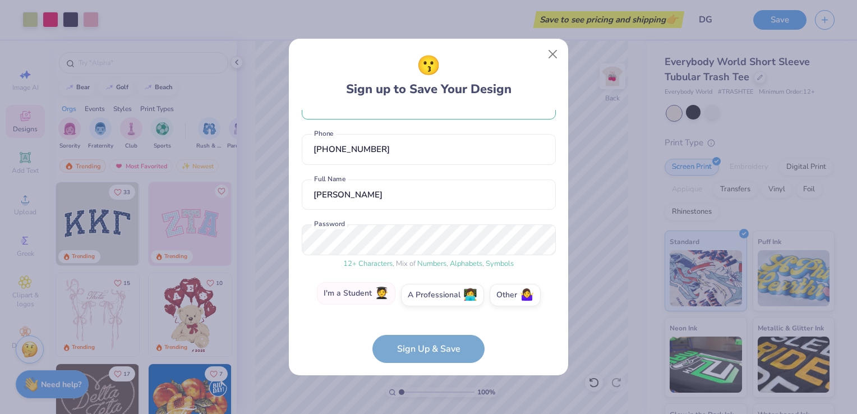
click at [370, 299] on label "I'm a Student 🧑‍🎓" at bounding box center [356, 293] width 79 height 22
click at [425, 326] on input "I'm a Student 🧑‍🎓" at bounding box center [428, 329] width 7 height 7
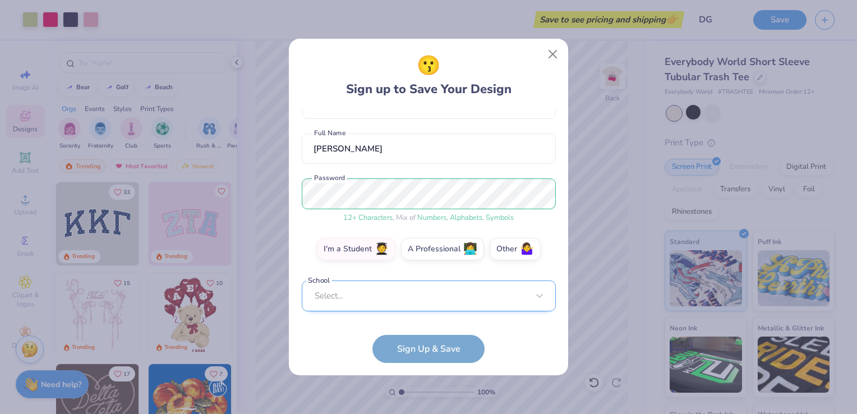
click at [391, 299] on div "Select..." at bounding box center [429, 295] width 254 height 31
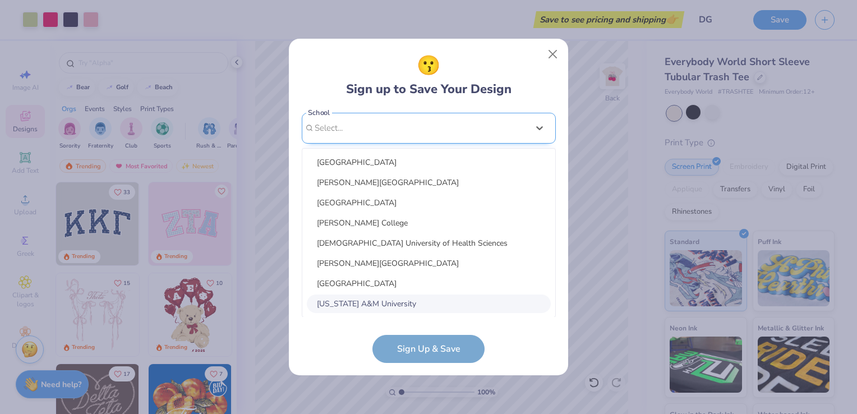
scroll to position [246, 0]
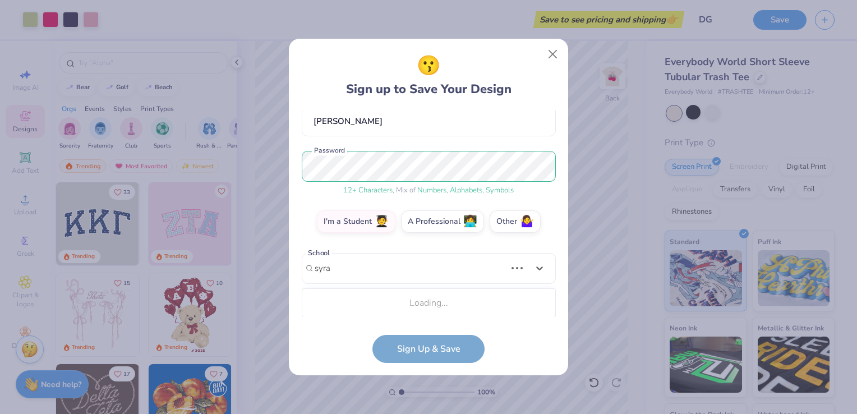
type input "syra"
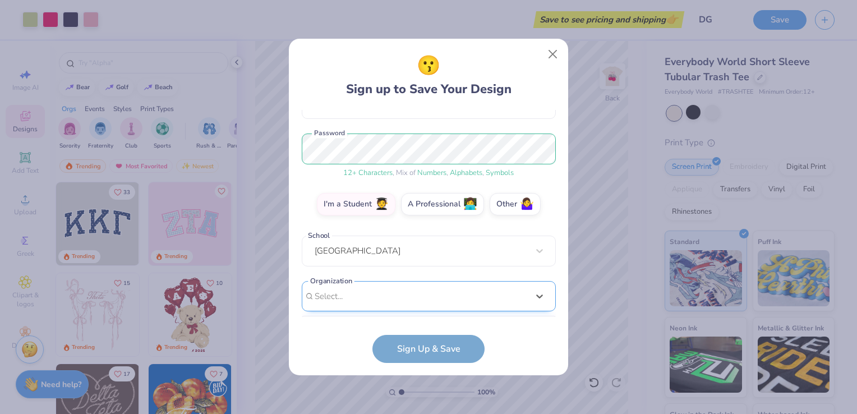
click at [400, 291] on div "option focused, 8 of 210. 210 results available. Use Up and Down to choose opti…" at bounding box center [429, 383] width 254 height 205
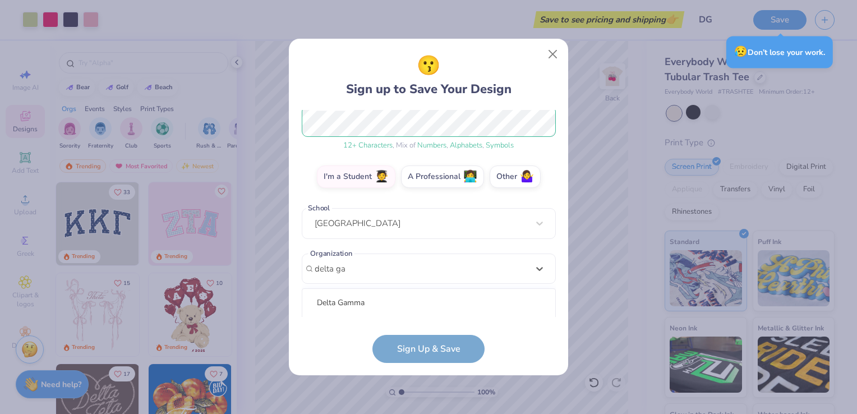
scroll to position [291, 0]
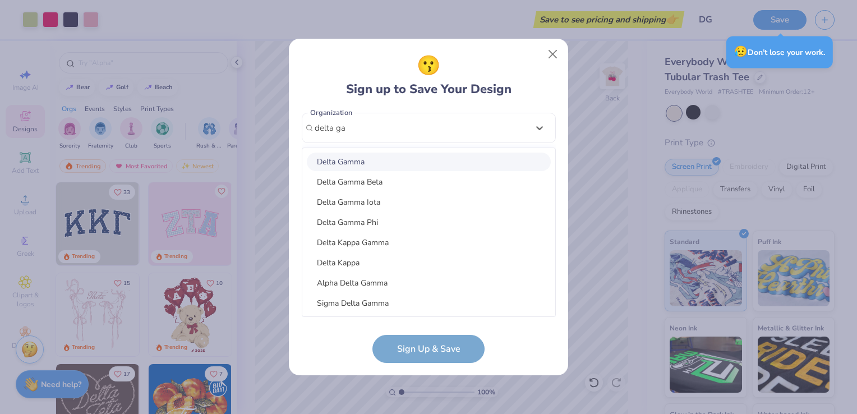
click at [392, 165] on div "Delta Gamma" at bounding box center [429, 162] width 244 height 19
type input "delta ga"
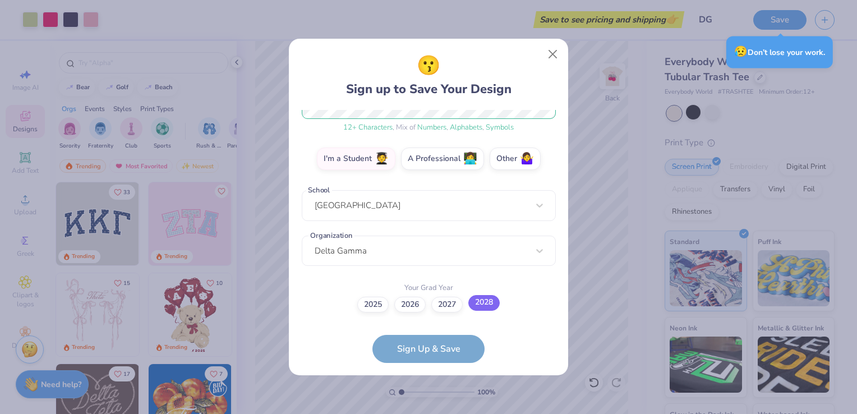
click at [486, 299] on label "2028" at bounding box center [483, 303] width 31 height 16
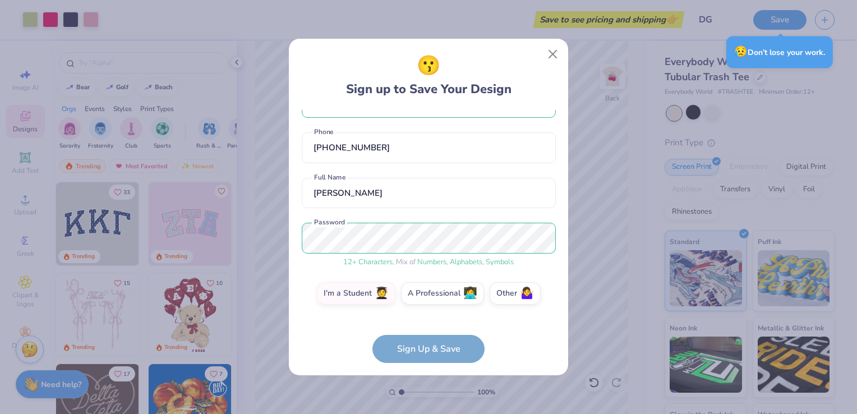
scroll to position [0, 0]
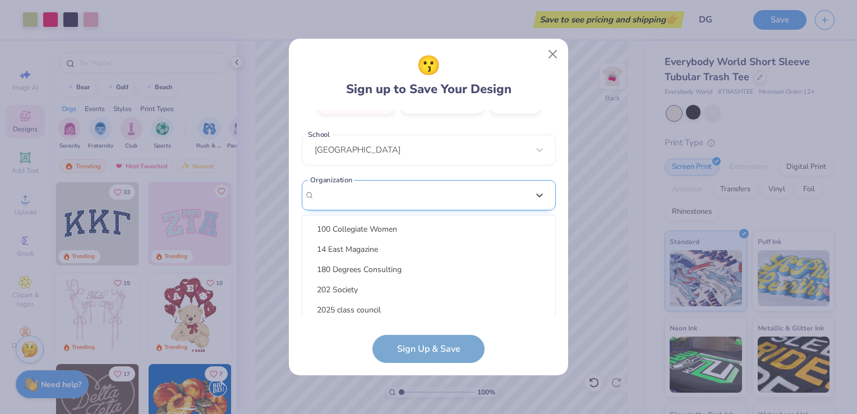
click at [402, 194] on div "option focused, 8 of 300. 300 results available. Use Up and Down to choose opti…" at bounding box center [429, 282] width 254 height 205
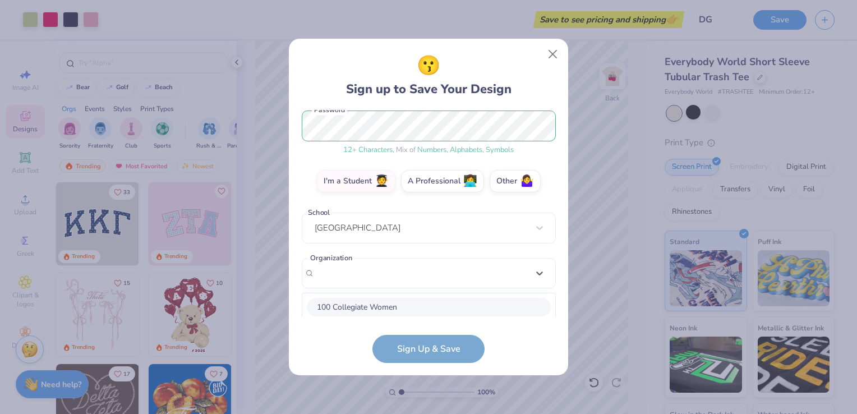
scroll to position [141, 0]
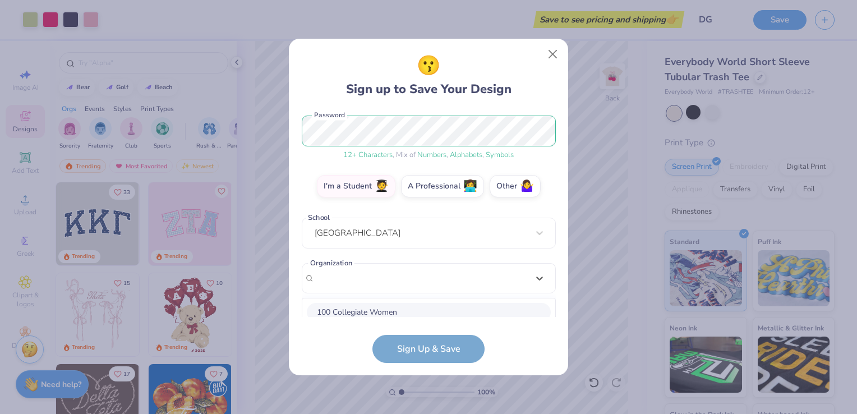
click at [431, 257] on div "jaininep@gmail.com Email (781) 901-1868 Phone Jainine Pierre Full Name 12 + Cha…" at bounding box center [429, 213] width 254 height 207
click at [430, 275] on div "jaininep@gmail.com Email (781) 901-1868 Phone Jainine Pierre Full Name 12 + Cha…" at bounding box center [429, 213] width 254 height 207
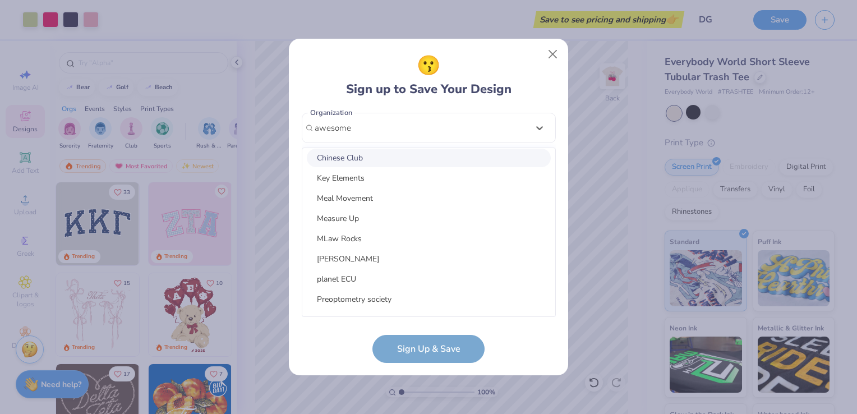
scroll to position [10052, 0]
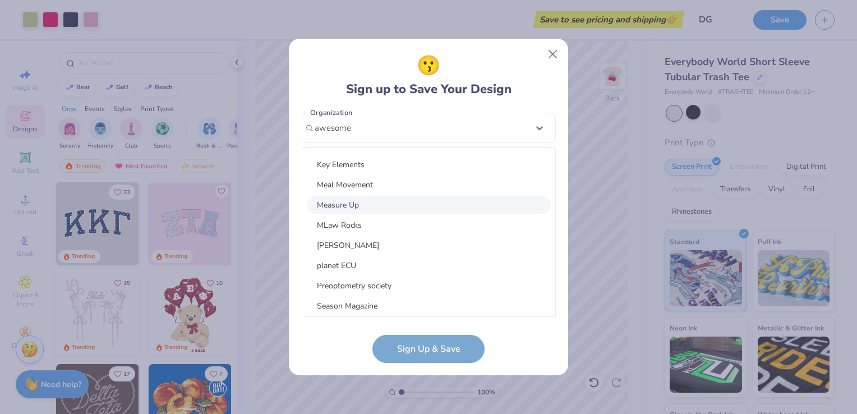
click at [370, 203] on div "Measure Up" at bounding box center [429, 205] width 244 height 19
type input "awesome"
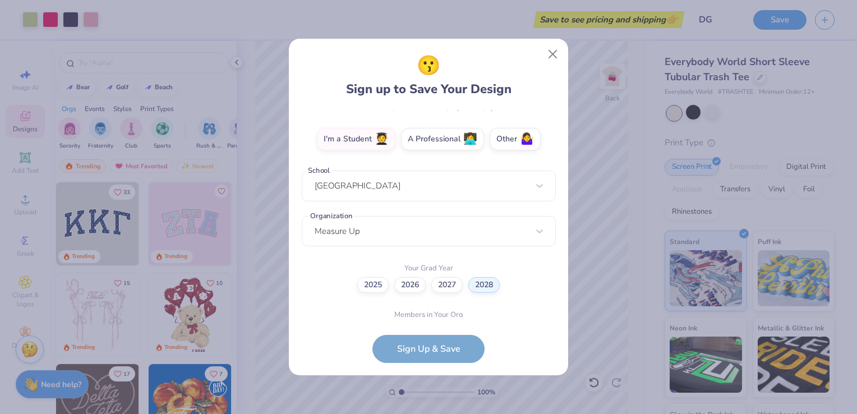
scroll to position [236, 0]
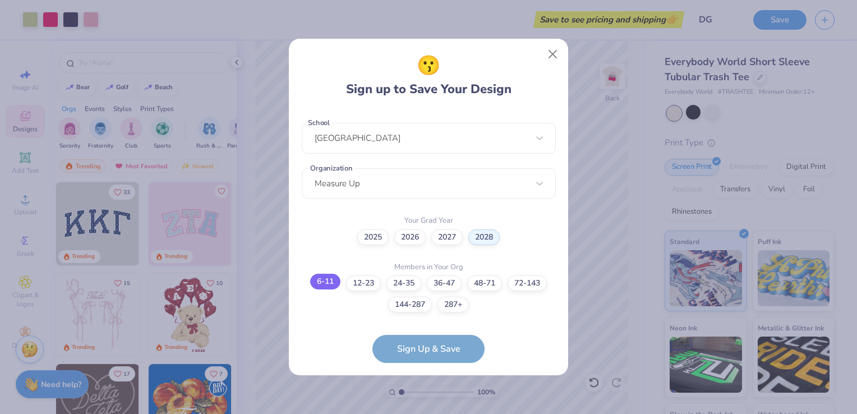
click at [330, 286] on label "6-11" at bounding box center [325, 282] width 30 height 16
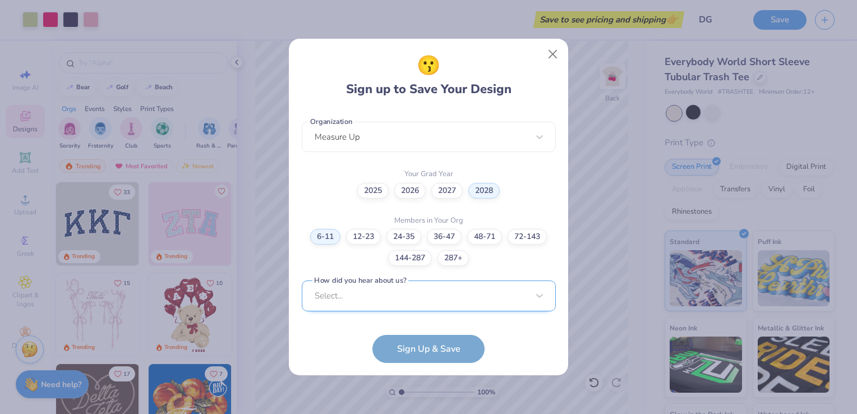
click at [363, 293] on div "Select..." at bounding box center [429, 295] width 254 height 31
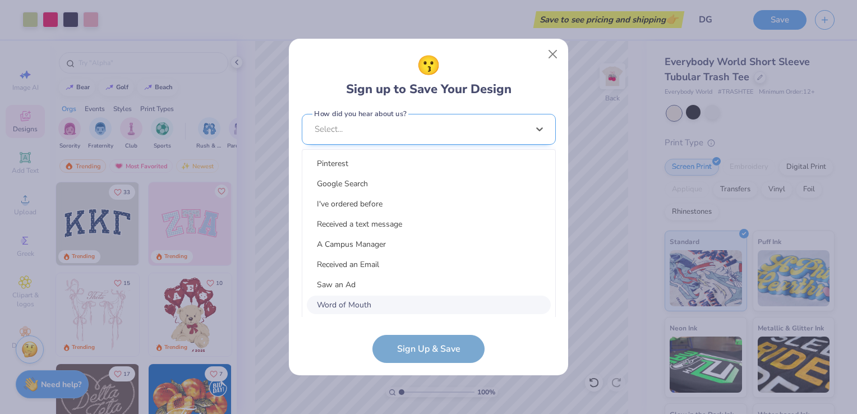
scroll to position [449, 0]
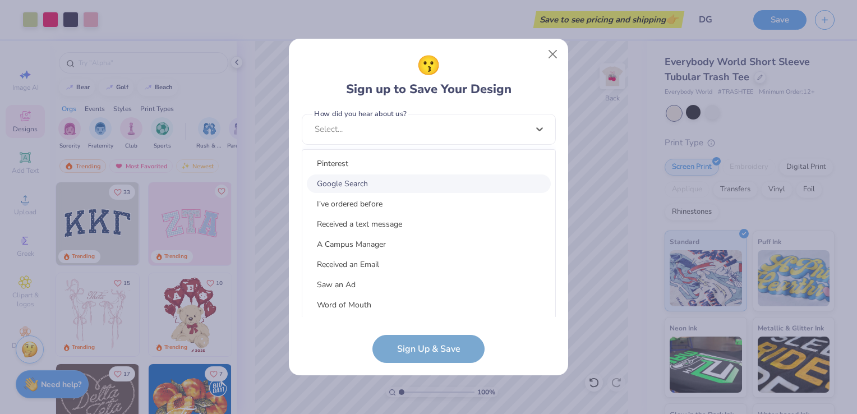
click at [360, 187] on div "Google Search" at bounding box center [429, 183] width 244 height 19
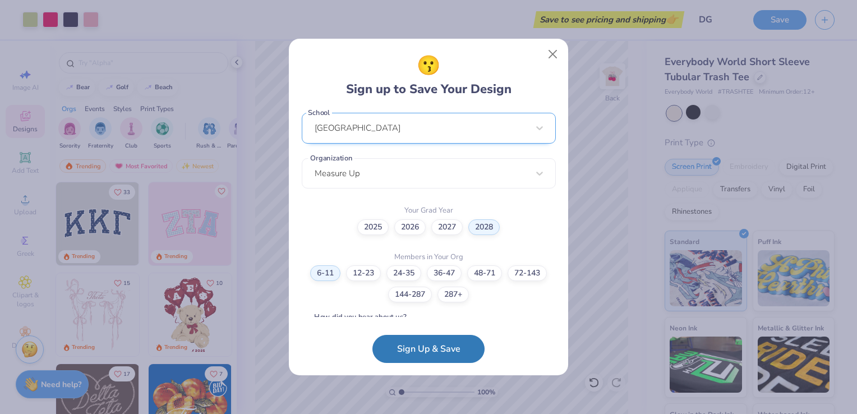
click at [403, 144] on div "Syracuse University" at bounding box center [429, 128] width 254 height 31
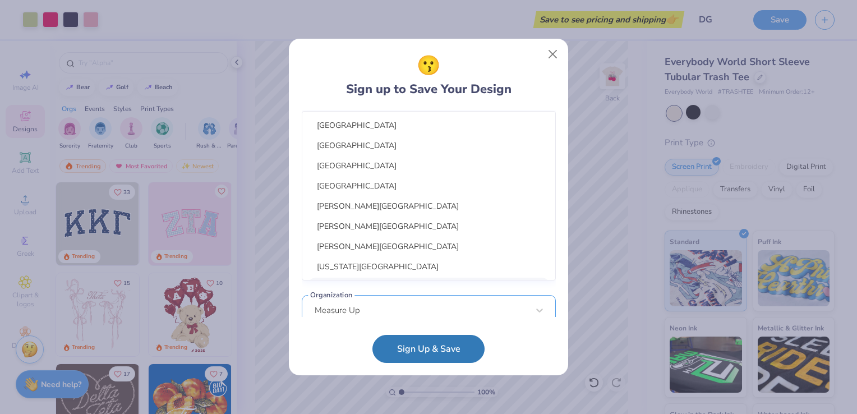
scroll to position [282, 0]
click at [469, 128] on div "Stonehill College" at bounding box center [429, 126] width 244 height 19
type input "stonehi"
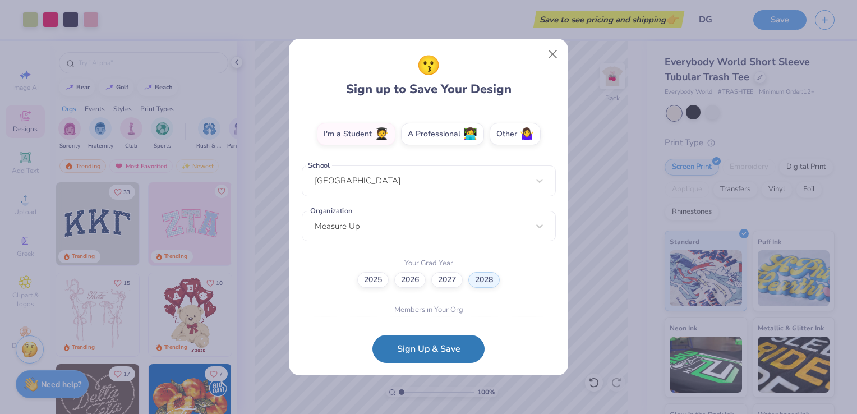
scroll to position [205, 0]
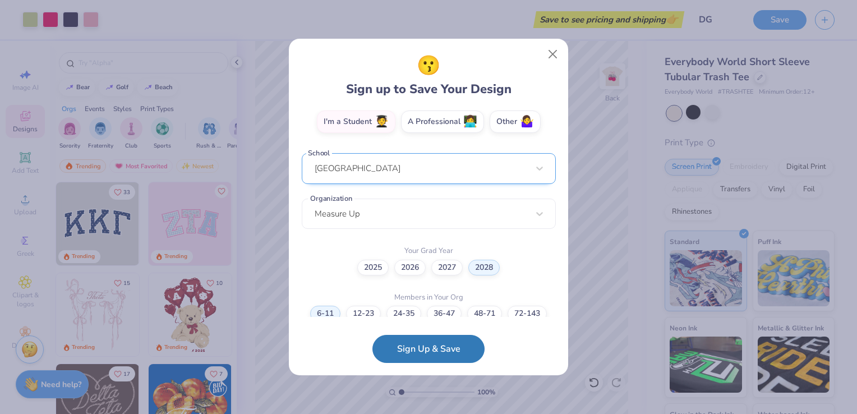
click at [390, 176] on div "Stonehill College" at bounding box center [429, 168] width 254 height 31
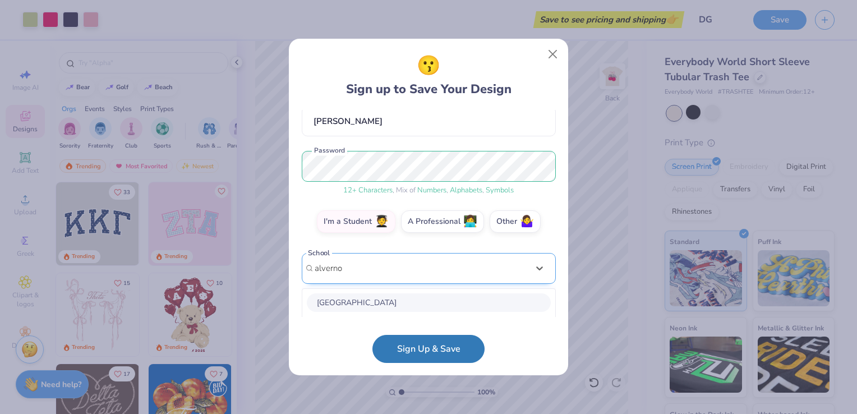
scroll to position [246, 0]
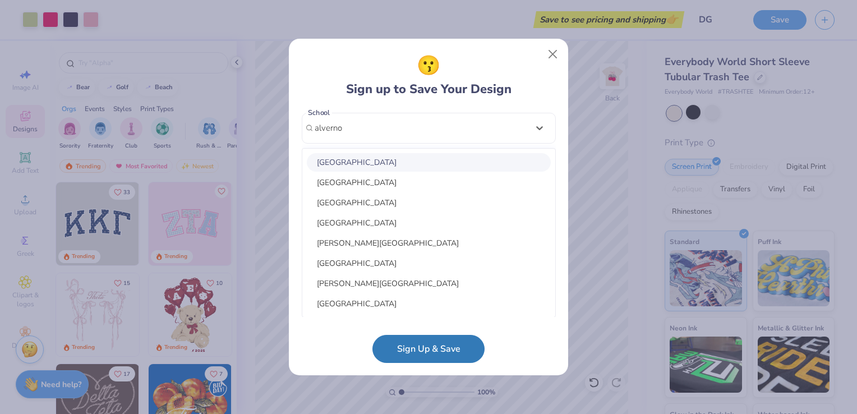
click at [377, 165] on div "Alverno College" at bounding box center [429, 162] width 244 height 19
type input "alverno"
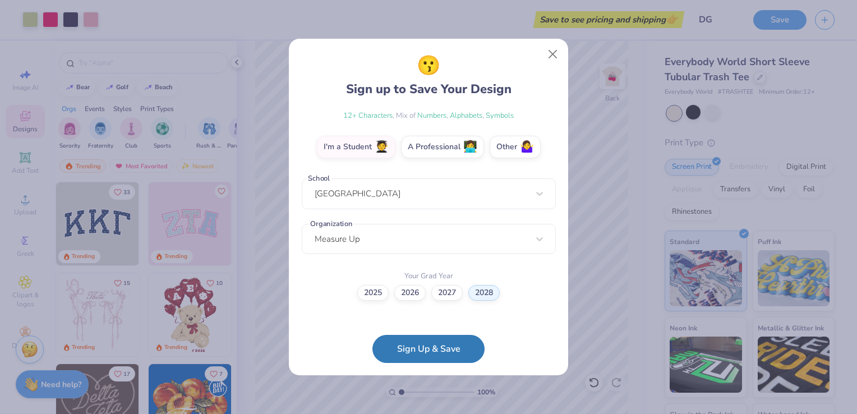
scroll to position [280, 0]
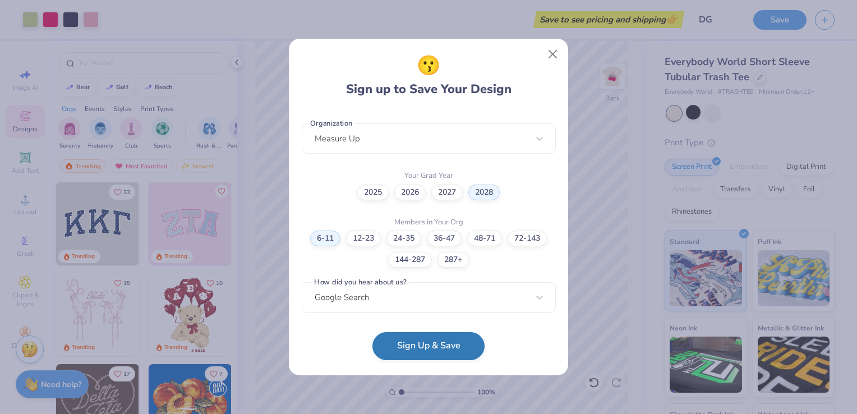
click at [416, 345] on button "Sign Up & Save" at bounding box center [428, 346] width 112 height 28
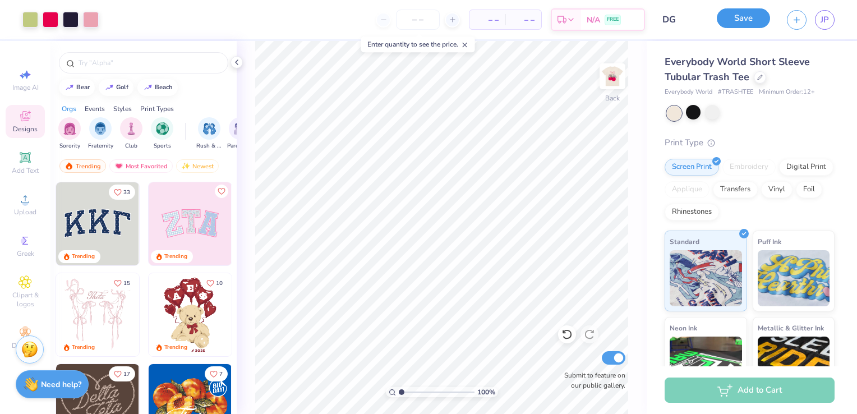
click at [740, 22] on button "Save" at bounding box center [743, 18] width 53 height 20
click at [828, 25] on span "JP" at bounding box center [824, 19] width 8 height 13
click at [738, 19] on div "Save" at bounding box center [743, 20] width 53 height 20
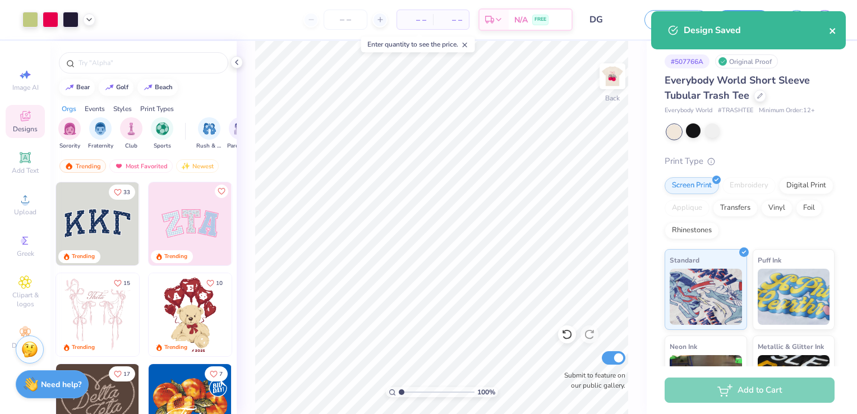
click at [832, 31] on icon "close" at bounding box center [832, 31] width 6 height 6
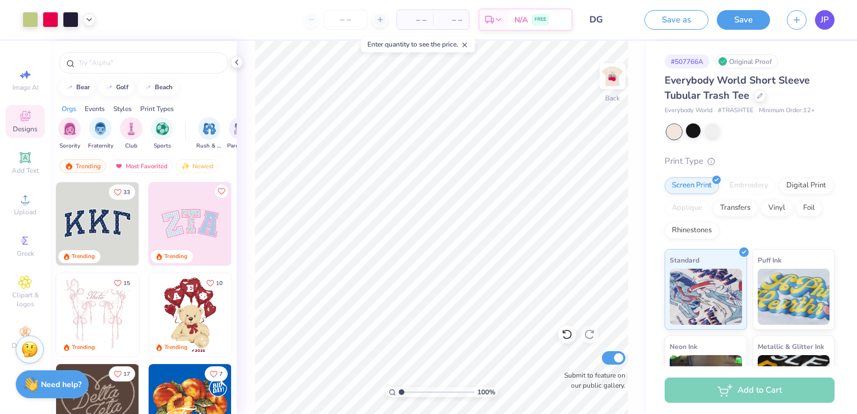
click at [826, 20] on span "JP" at bounding box center [824, 19] width 8 height 13
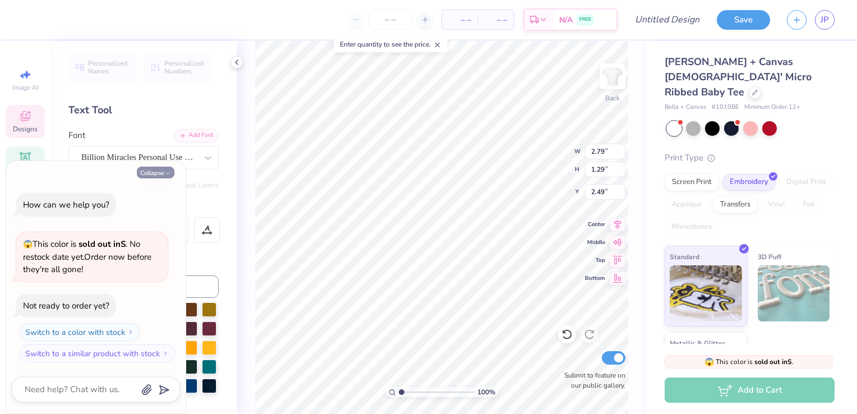
click at [164, 172] on button "Collapse" at bounding box center [156, 173] width 38 height 12
type textarea "x"
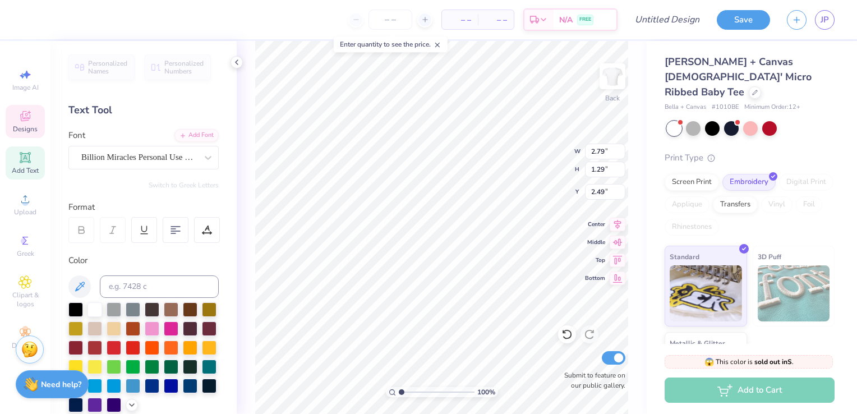
scroll to position [9, 1]
type input "0.47"
type input "0.77"
type input "2.76"
type input "0.97"
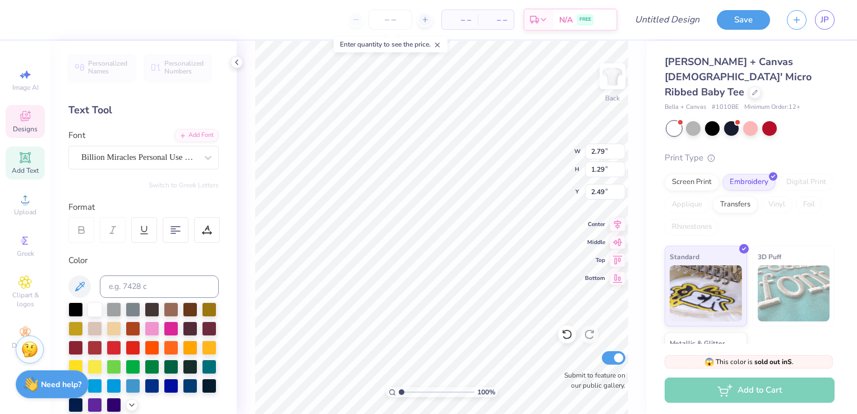
type input "0.73"
type input "3.27"
type input "2.79"
type input "1.29"
type input "2.49"
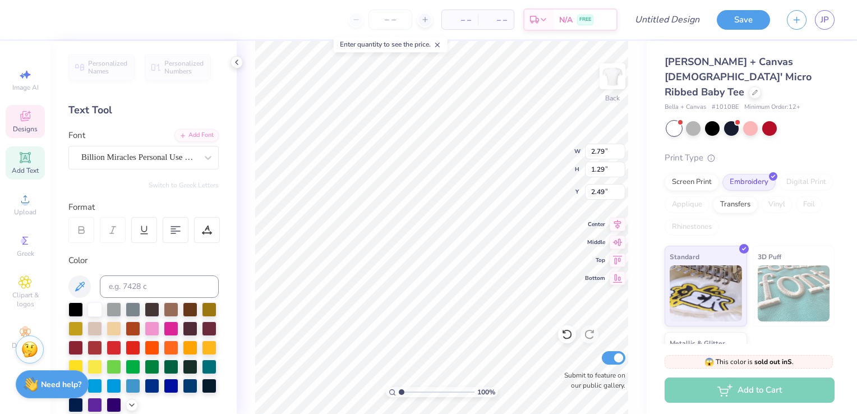
type textarea "y"
type textarea "deegee"
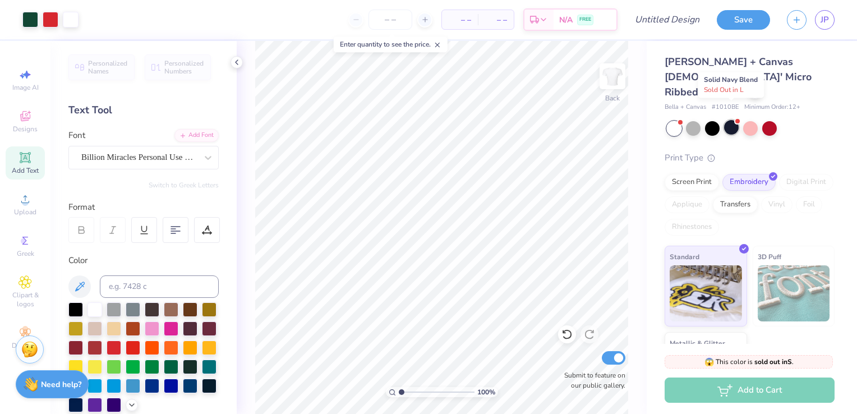
click at [731, 120] on div at bounding box center [731, 127] width 15 height 15
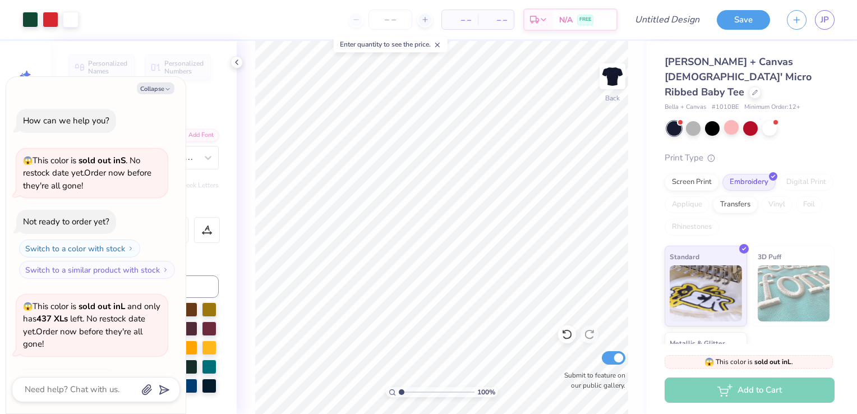
scroll to position [74, 0]
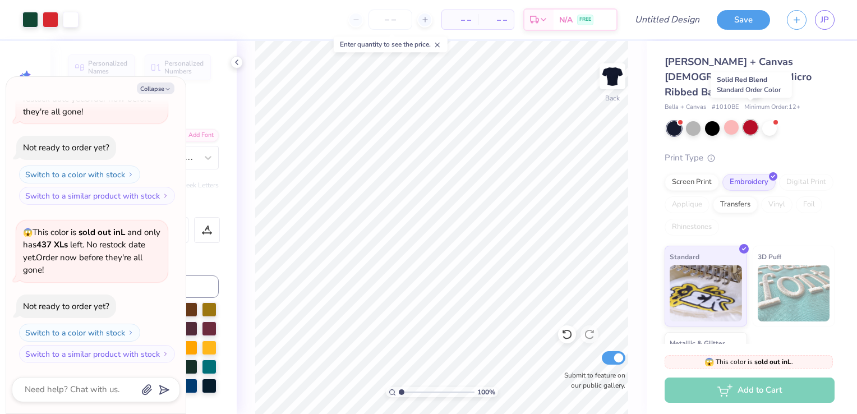
click at [752, 120] on div at bounding box center [750, 127] width 15 height 15
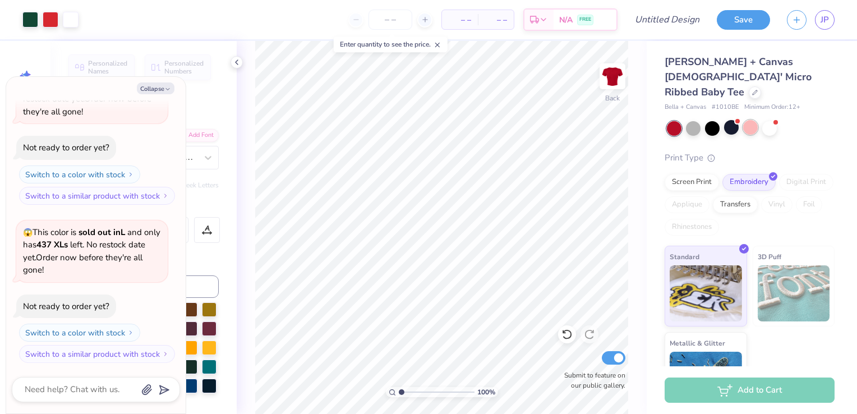
click at [750, 120] on div at bounding box center [750, 127] width 15 height 15
click at [771, 120] on div at bounding box center [769, 127] width 15 height 15
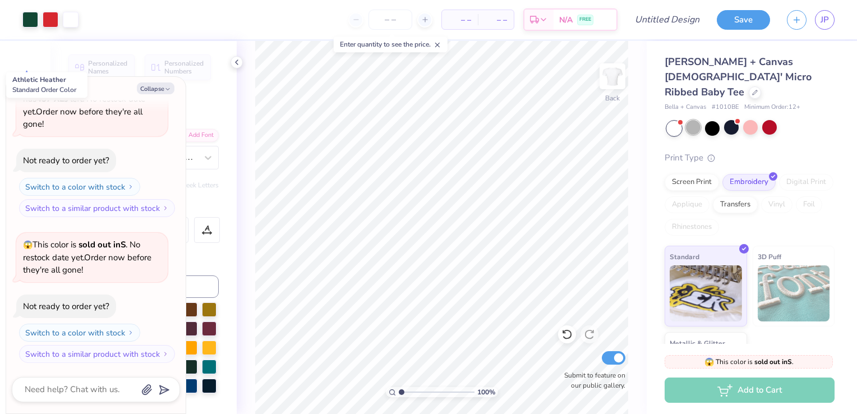
click at [695, 120] on div at bounding box center [693, 127] width 15 height 15
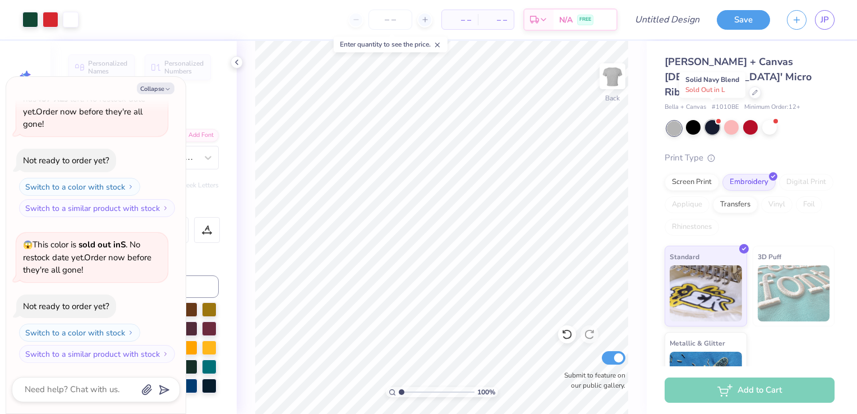
click at [708, 120] on div at bounding box center [712, 127] width 15 height 15
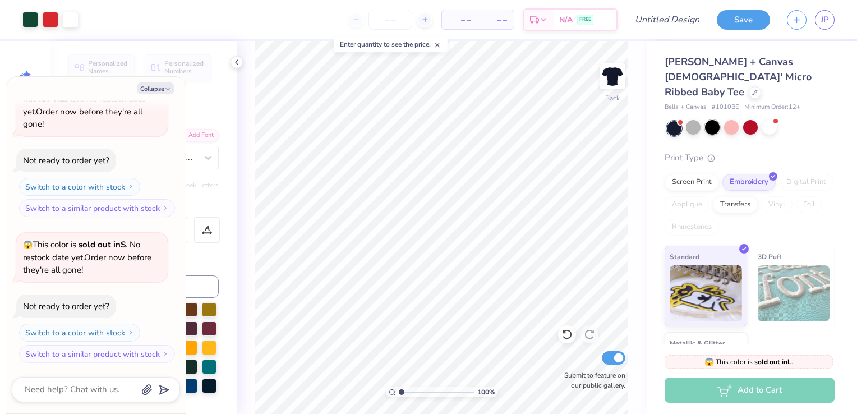
scroll to position [378, 0]
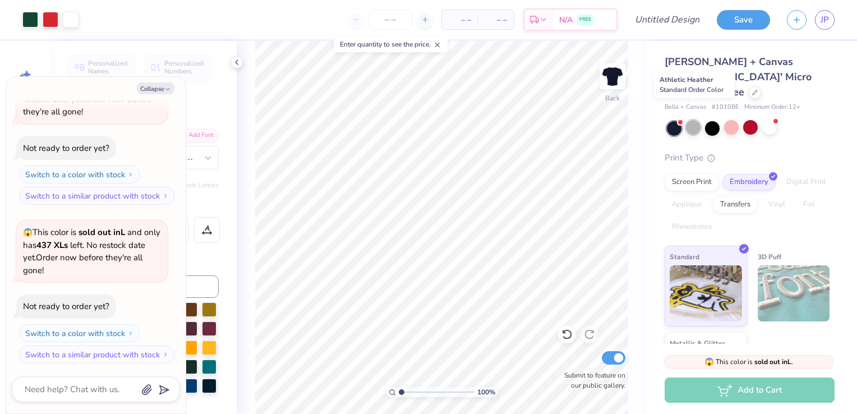
click at [694, 120] on div at bounding box center [693, 127] width 15 height 15
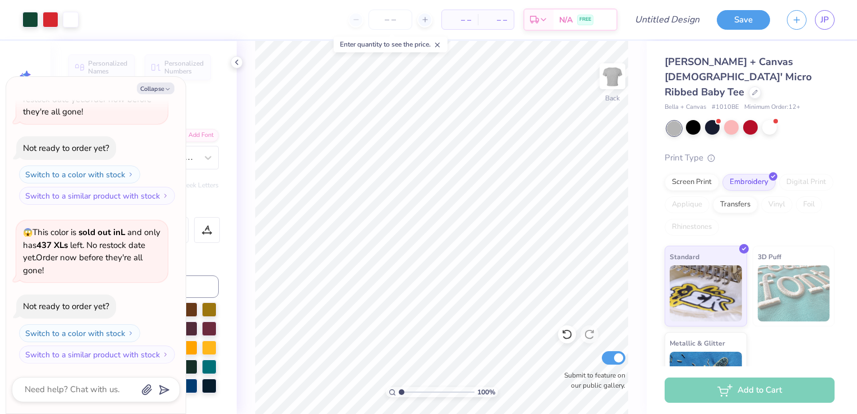
click at [719, 120] on div at bounding box center [712, 127] width 15 height 15
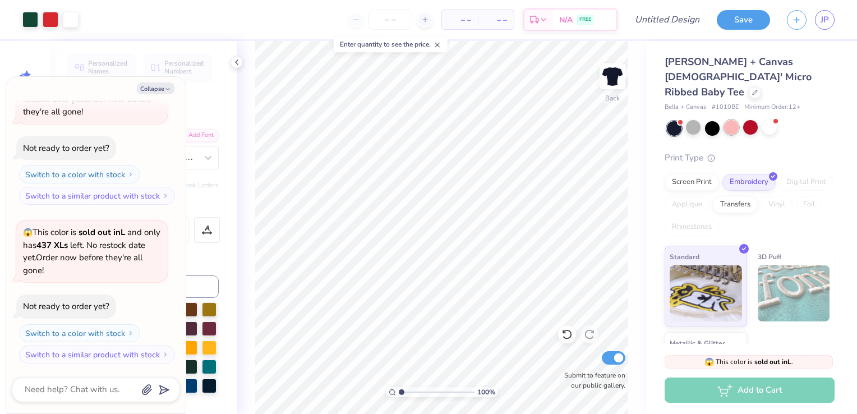
scroll to position [537, 0]
click at [726, 120] on div at bounding box center [731, 127] width 15 height 15
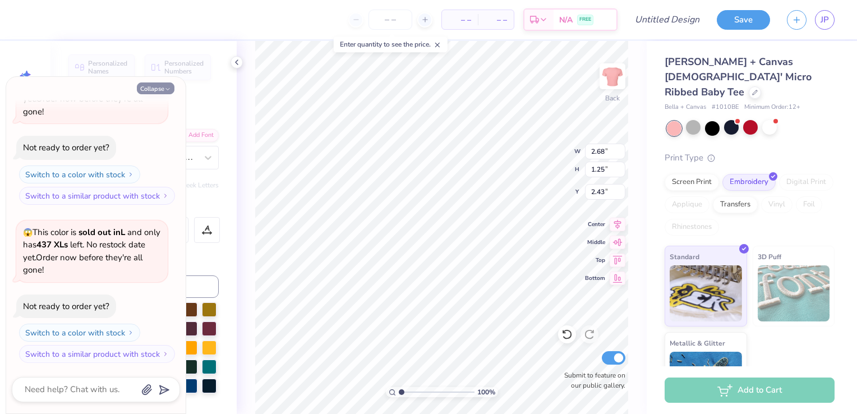
click at [171, 89] on button "Collapse" at bounding box center [156, 88] width 38 height 12
type textarea "x"
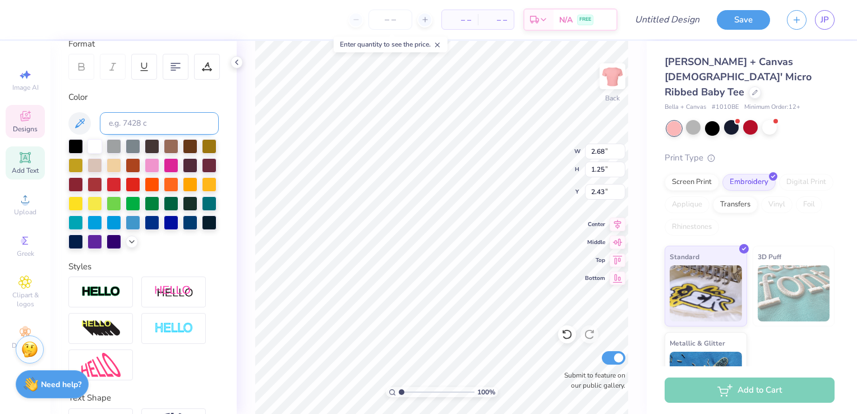
scroll to position [164, 0]
click at [126, 246] on div at bounding box center [132, 240] width 12 height 12
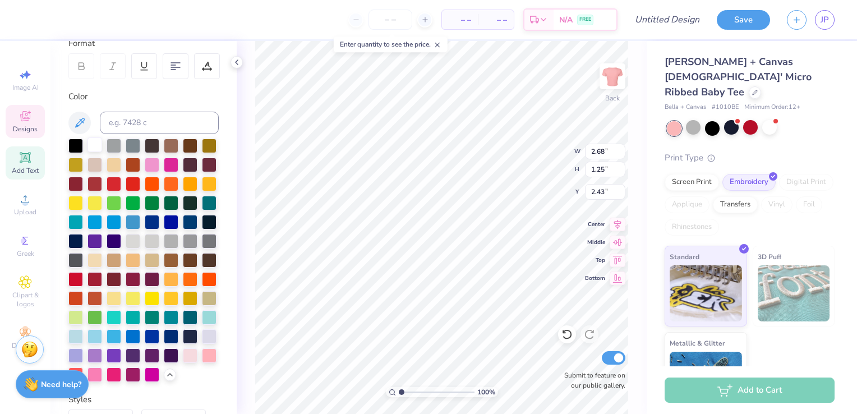
click at [96, 144] on div at bounding box center [94, 144] width 15 height 15
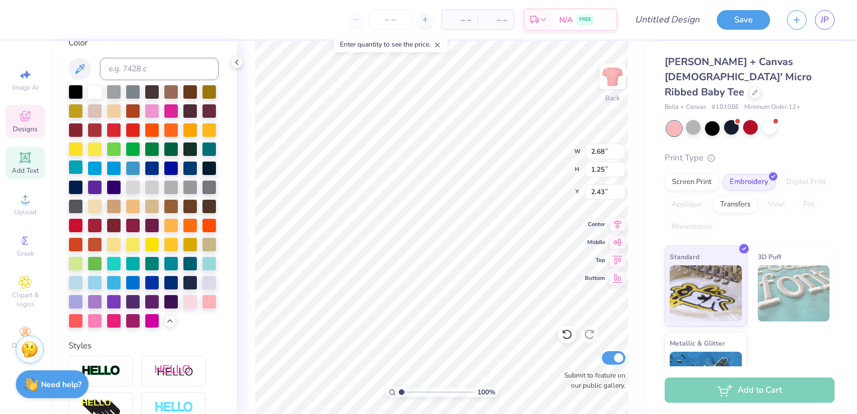
scroll to position [222, 0]
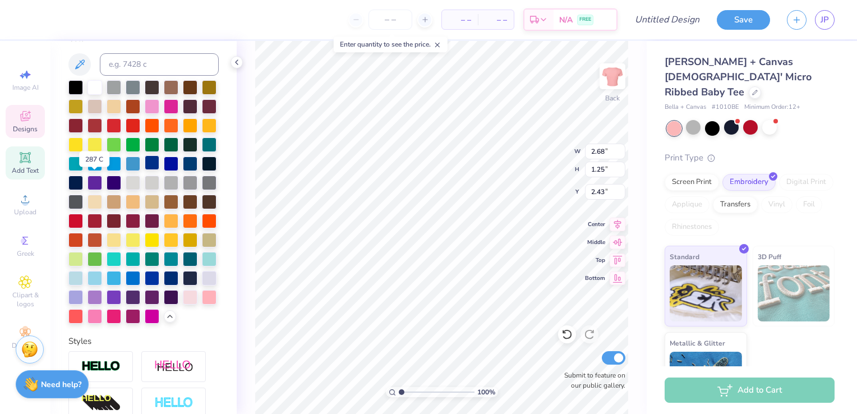
click at [145, 170] on div at bounding box center [152, 162] width 15 height 15
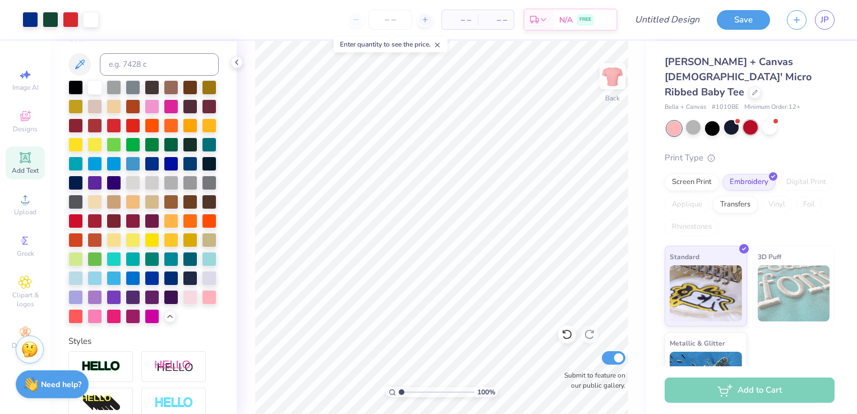
click at [750, 120] on div at bounding box center [750, 127] width 15 height 15
click at [236, 63] on polyline at bounding box center [237, 62] width 2 height 4
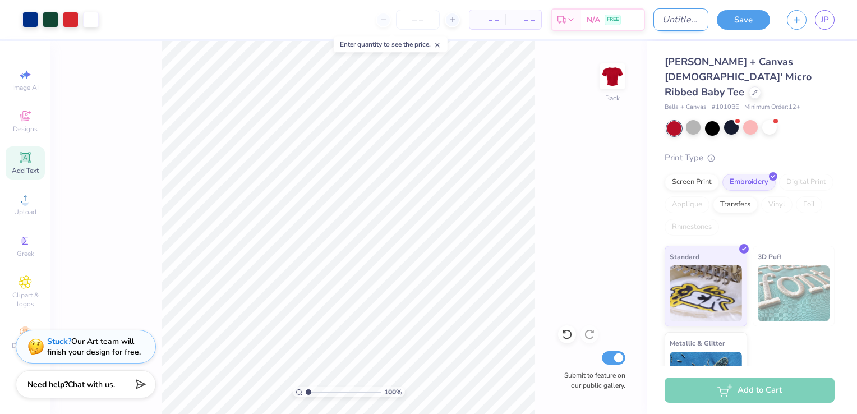
click at [683, 19] on input "Design Title" at bounding box center [680, 19] width 55 height 22
type input "DG"
click at [755, 24] on button "Save" at bounding box center [743, 18] width 53 height 20
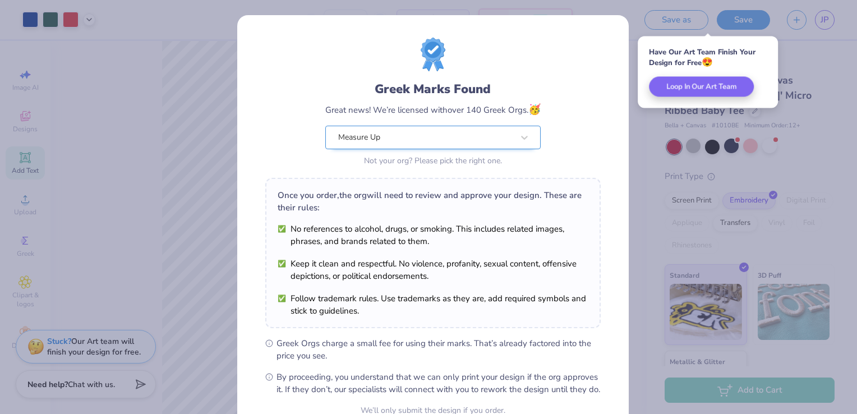
click at [422, 140] on div "Measure Up" at bounding box center [425, 137] width 177 height 22
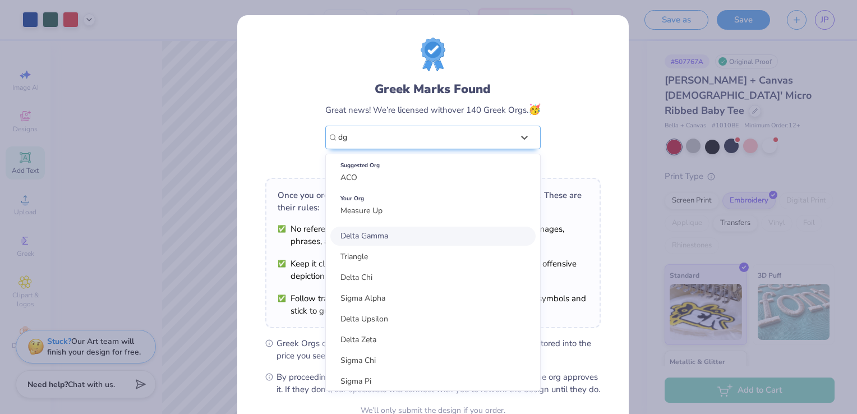
click at [402, 232] on div "Delta Gamma" at bounding box center [432, 236] width 205 height 19
type input "dg"
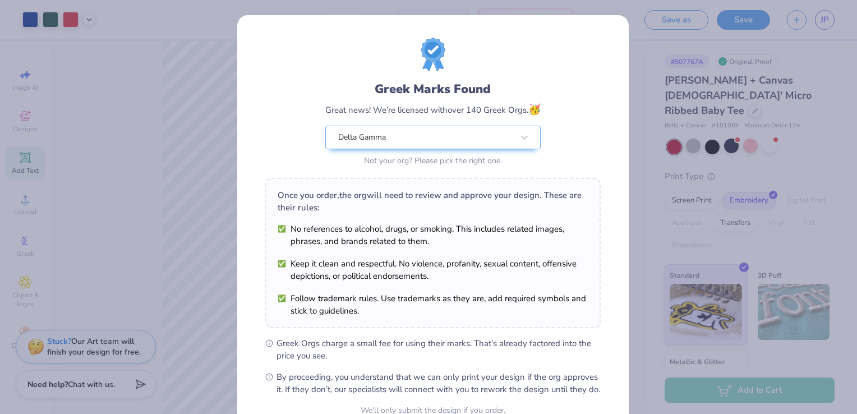
scroll to position [110, 0]
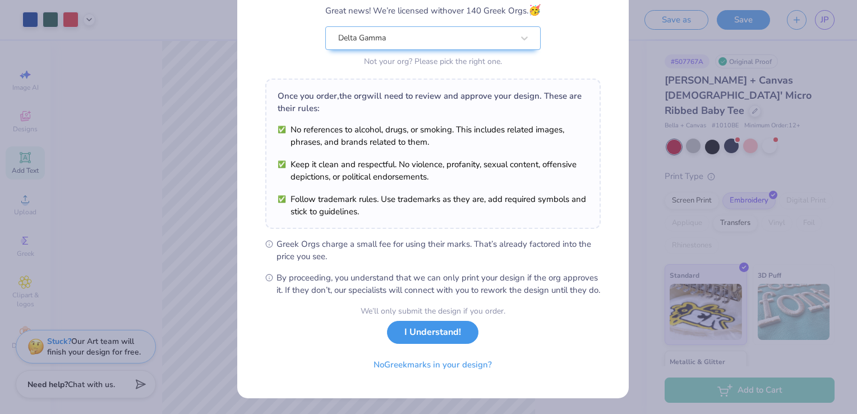
click at [425, 334] on button "I Understand!" at bounding box center [432, 332] width 91 height 23
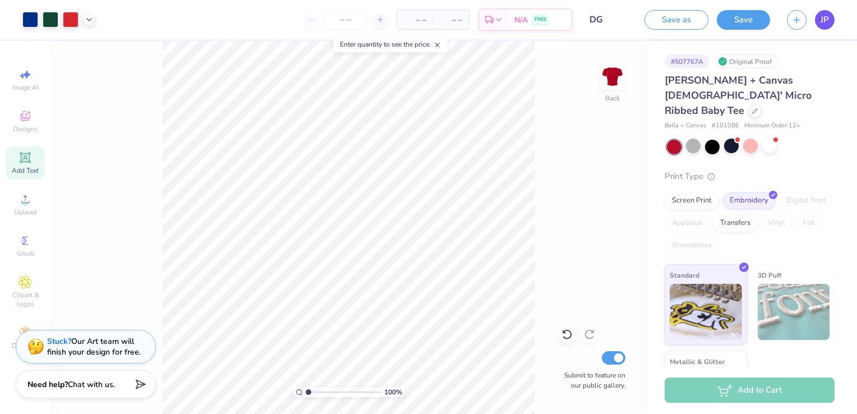
click at [826, 15] on span "JP" at bounding box center [824, 19] width 8 height 13
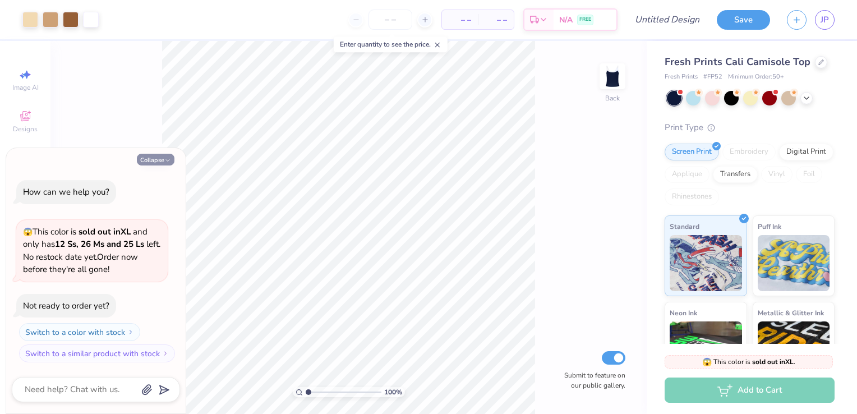
click at [162, 164] on button "Collapse" at bounding box center [156, 160] width 38 height 12
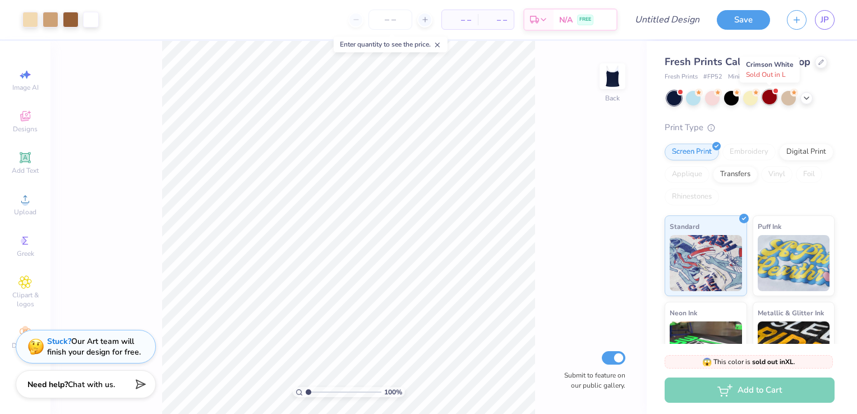
click at [769, 102] on div at bounding box center [769, 97] width 15 height 15
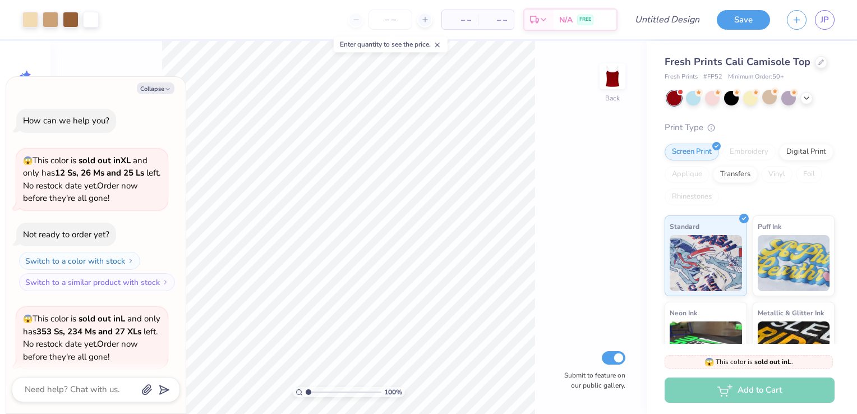
scroll to position [86, 0]
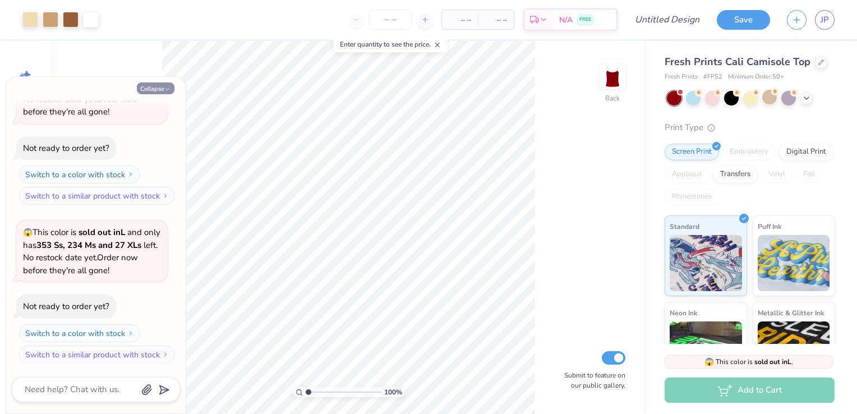
click at [163, 87] on button "Collapse" at bounding box center [156, 88] width 38 height 12
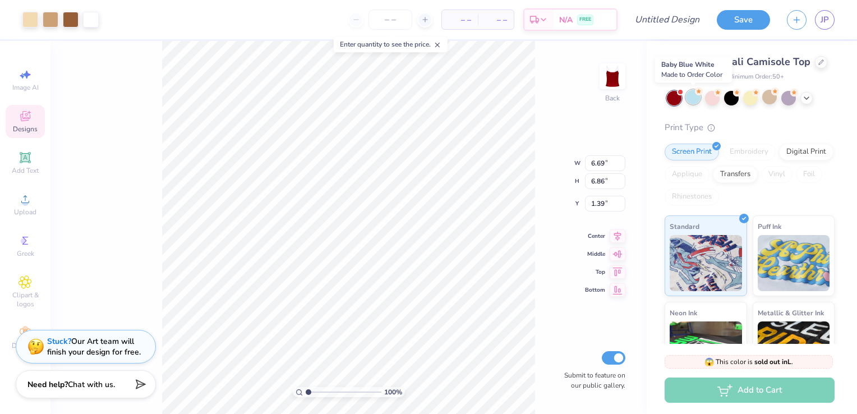
click at [694, 99] on div at bounding box center [693, 97] width 15 height 15
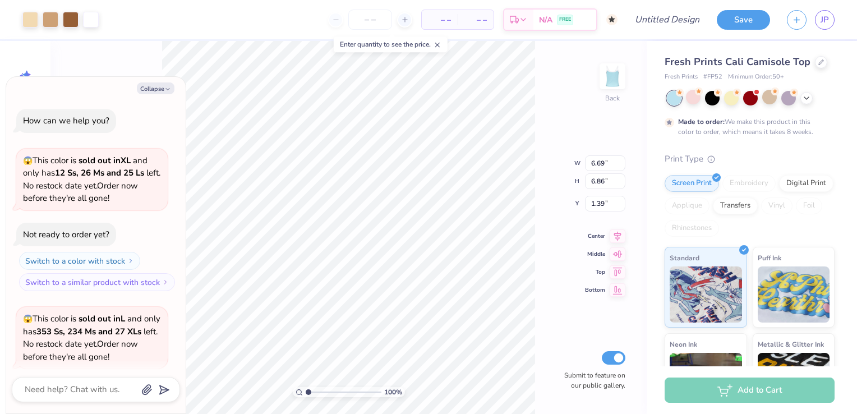
scroll to position [179, 0]
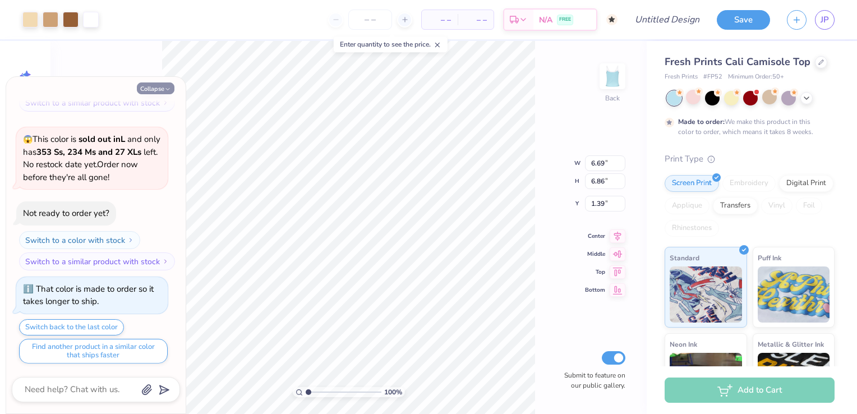
click at [166, 91] on icon "button" at bounding box center [167, 89] width 7 height 7
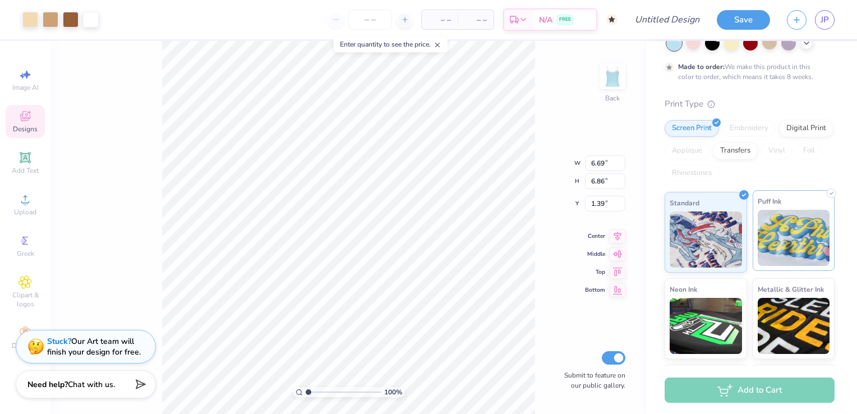
scroll to position [0, 0]
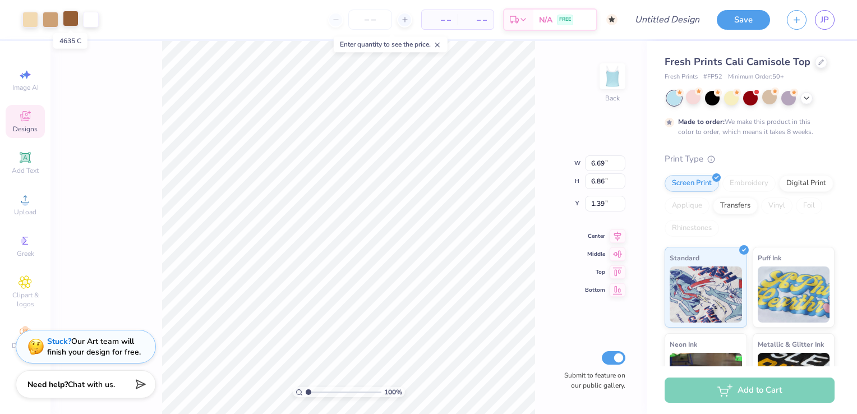
click at [72, 21] on div at bounding box center [71, 19] width 16 height 16
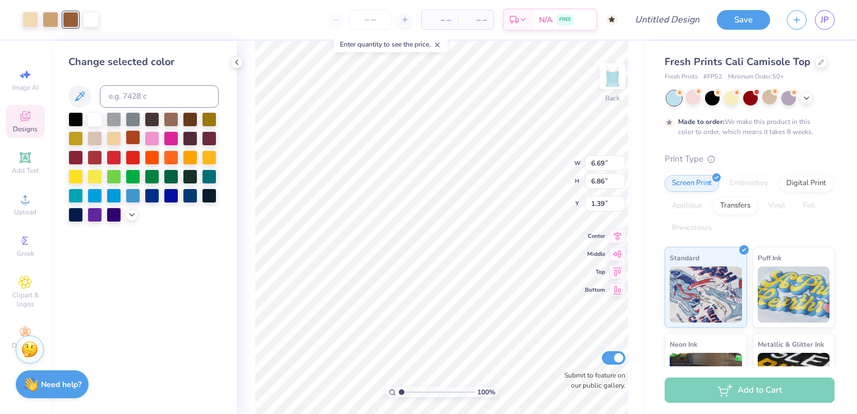
click at [135, 136] on div at bounding box center [133, 137] width 15 height 15
click at [175, 155] on div at bounding box center [171, 156] width 15 height 15
click at [132, 154] on div at bounding box center [133, 156] width 15 height 15
click at [749, 100] on div at bounding box center [750, 97] width 15 height 15
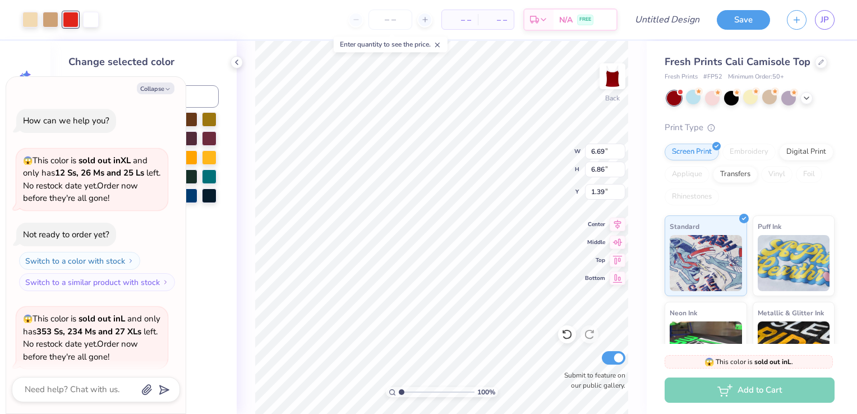
scroll to position [393, 0]
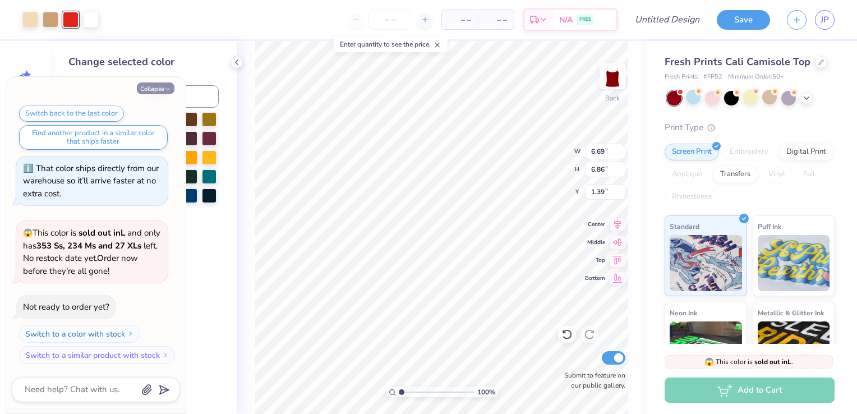
click at [159, 87] on button "Collapse" at bounding box center [156, 88] width 38 height 12
type textarea "x"
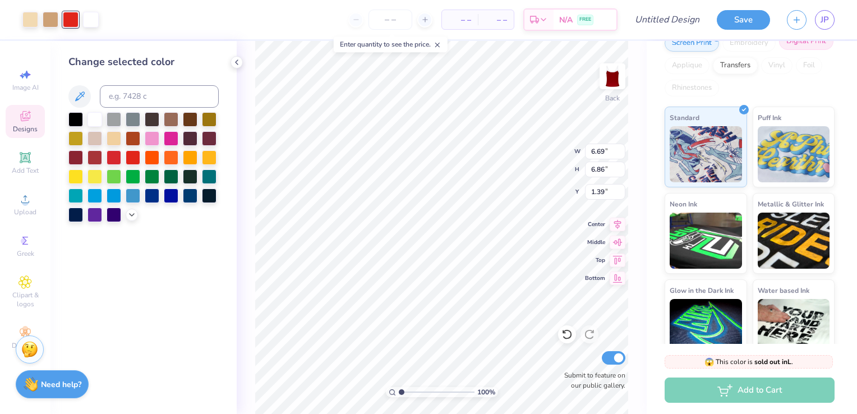
scroll to position [125, 0]
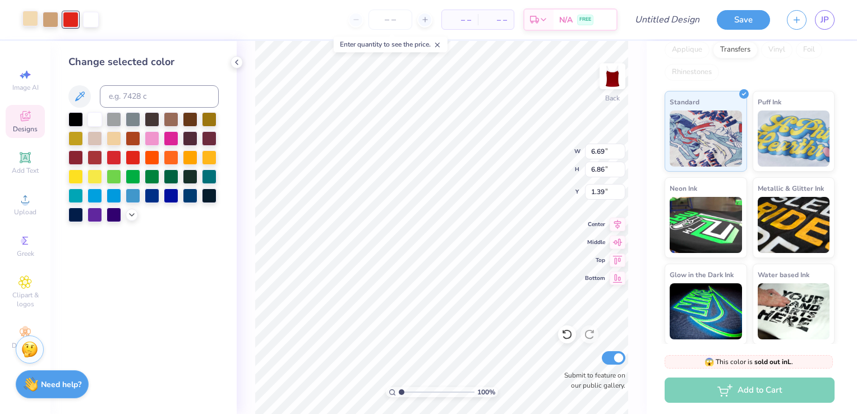
click at [33, 22] on div at bounding box center [30, 19] width 16 height 16
click at [44, 24] on div at bounding box center [51, 19] width 16 height 16
click at [91, 19] on div at bounding box center [91, 19] width 16 height 16
click at [129, 114] on div at bounding box center [133, 118] width 15 height 15
click at [79, 122] on div at bounding box center [75, 118] width 15 height 15
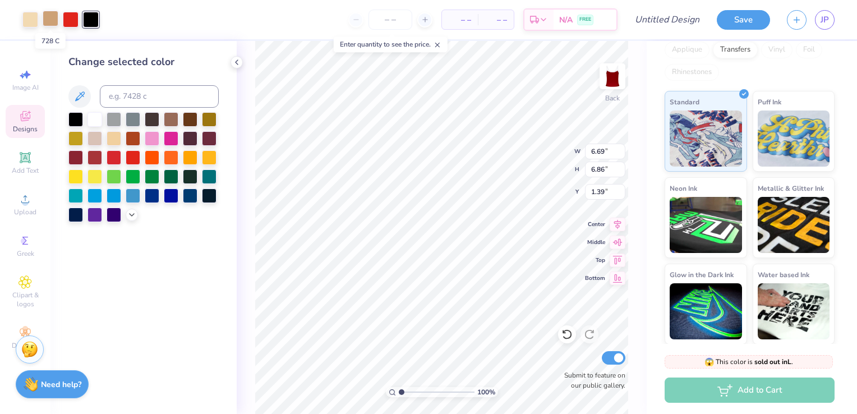
click at [54, 21] on div at bounding box center [51, 19] width 16 height 16
click at [25, 22] on div at bounding box center [30, 19] width 16 height 16
click at [76, 120] on div at bounding box center [75, 118] width 15 height 15
click at [74, 21] on div at bounding box center [71, 19] width 16 height 16
click at [132, 218] on div at bounding box center [132, 214] width 12 height 12
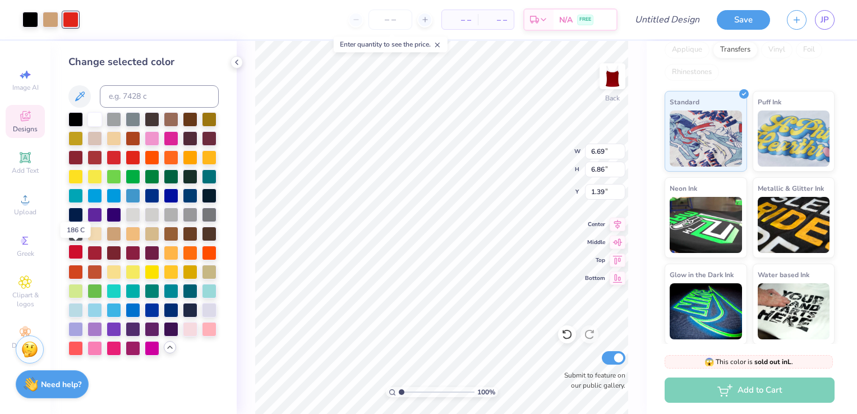
click at [72, 250] on div at bounding box center [75, 252] width 15 height 15
click at [117, 156] on div at bounding box center [114, 156] width 15 height 15
click at [137, 154] on div at bounding box center [133, 156] width 15 height 15
click at [51, 17] on div at bounding box center [51, 19] width 16 height 16
click at [69, 118] on div at bounding box center [75, 118] width 15 height 15
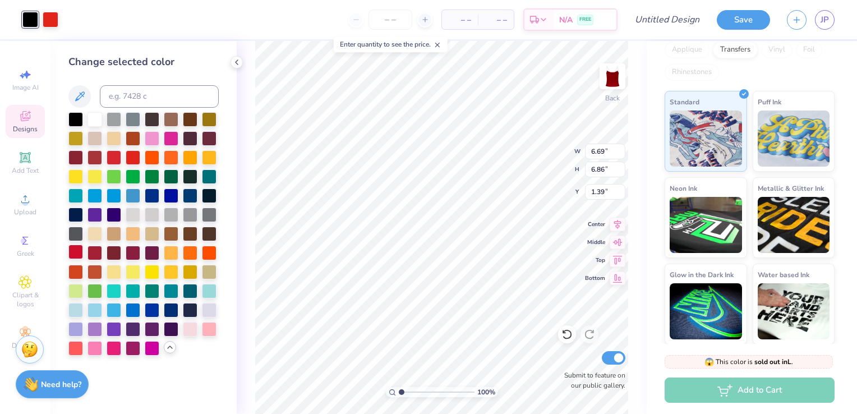
click at [74, 251] on div at bounding box center [75, 252] width 15 height 15
click at [52, 19] on div at bounding box center [51, 19] width 16 height 16
click at [75, 115] on div at bounding box center [75, 118] width 15 height 15
click at [73, 20] on div "– – Per Item – – Total Est. Delivery N/A FREE" at bounding box center [342, 19] width 551 height 39
click at [14, 19] on div "Art colors" at bounding box center [29, 19] width 58 height 39
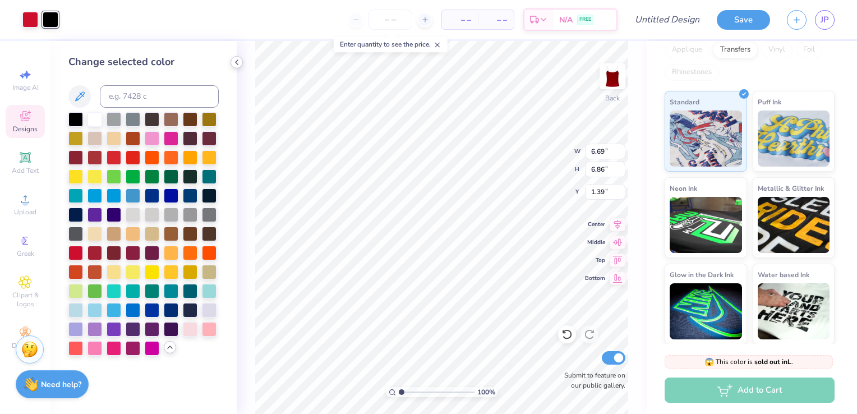
click at [234, 62] on icon at bounding box center [236, 62] width 9 height 9
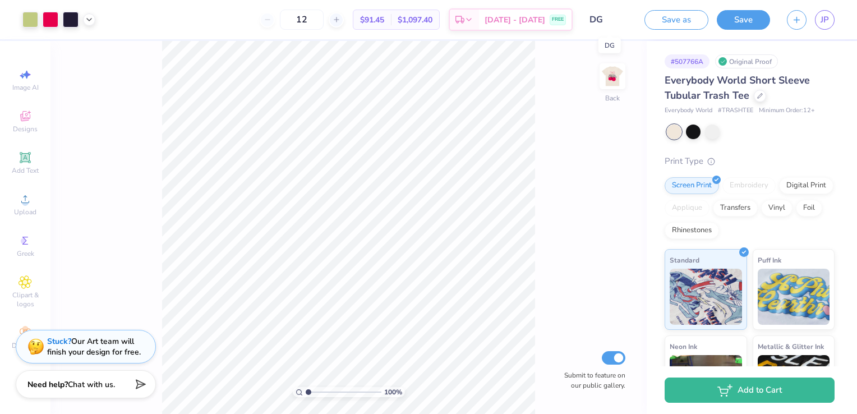
click at [606, 15] on input "DG" at bounding box center [608, 19] width 55 height 22
click at [600, 20] on input "DG" at bounding box center [608, 19] width 55 height 22
click at [596, 17] on input "DG" at bounding box center [608, 19] width 55 height 22
click at [597, 21] on input "DG" at bounding box center [608, 19] width 55 height 22
click at [612, 77] on img at bounding box center [612, 76] width 45 height 45
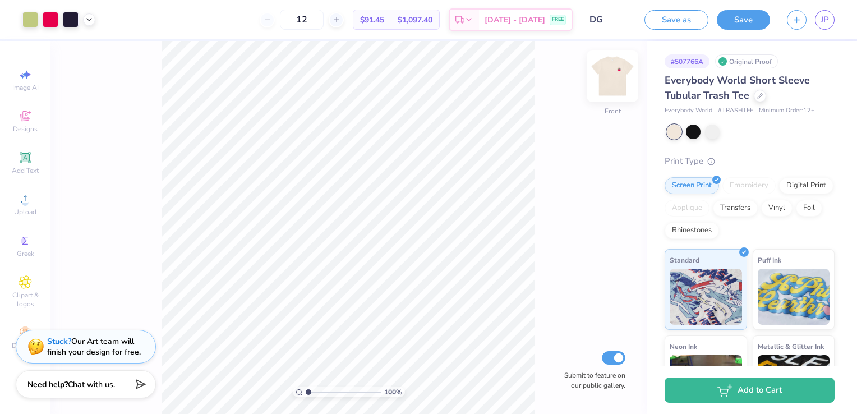
click at [612, 75] on img at bounding box center [612, 76] width 45 height 45
click at [612, 75] on img at bounding box center [612, 76] width 22 height 22
click at [820, 25] on span "JP" at bounding box center [824, 19] width 8 height 13
